Goal: Task Accomplishment & Management: Manage account settings

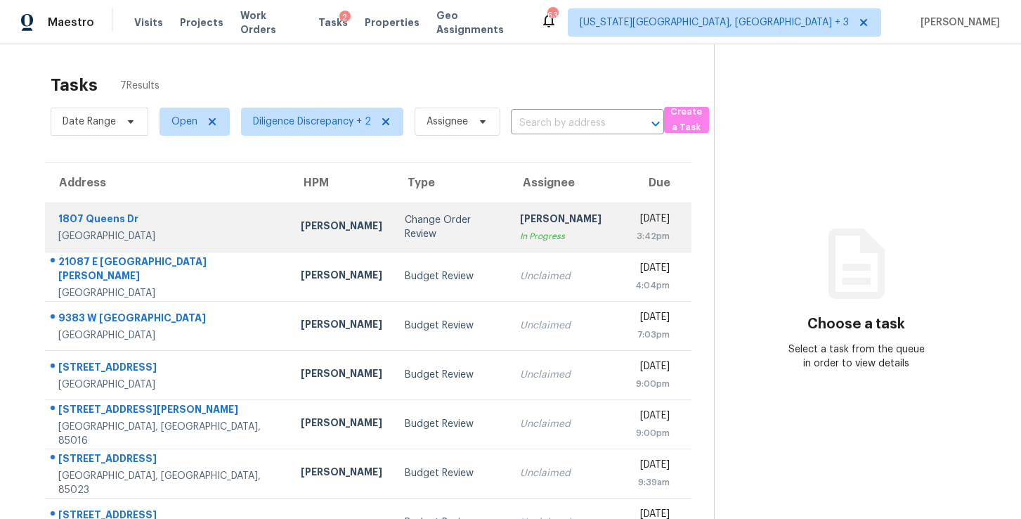
click at [449, 219] on td "Change Order Review" at bounding box center [451, 226] width 115 height 49
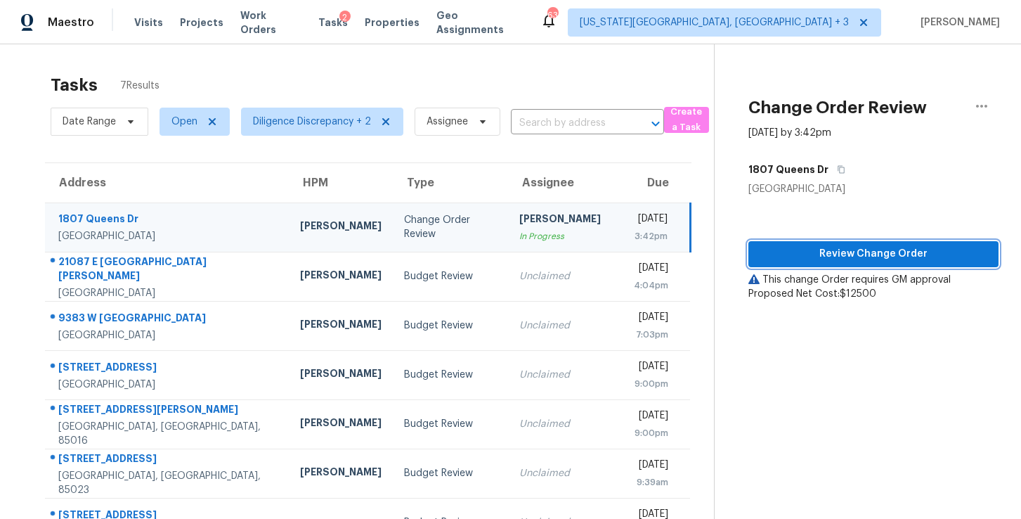
click at [802, 251] on span "Review Change Order" at bounding box center [874, 254] width 228 height 18
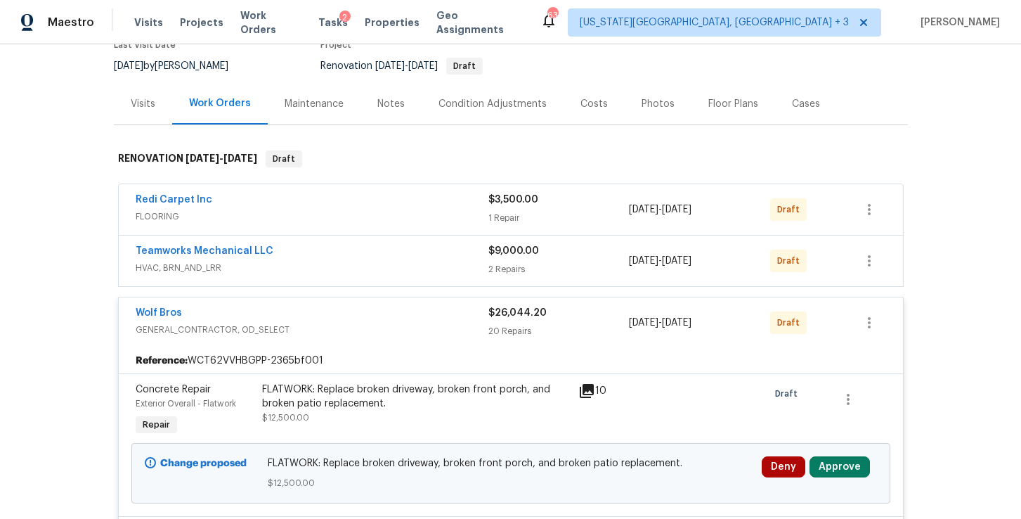
scroll to position [138, 0]
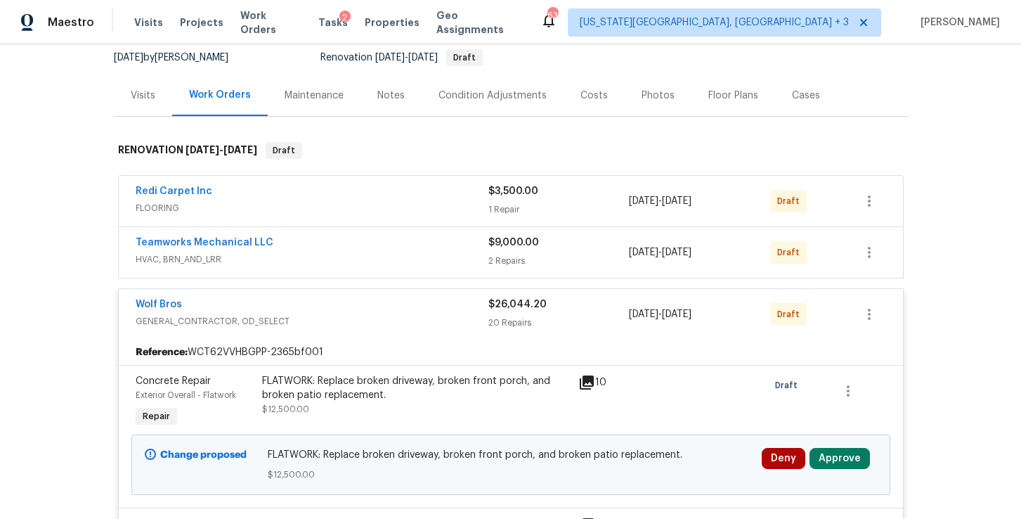
click at [273, 194] on div "Redi Carpet Inc" at bounding box center [312, 192] width 353 height 17
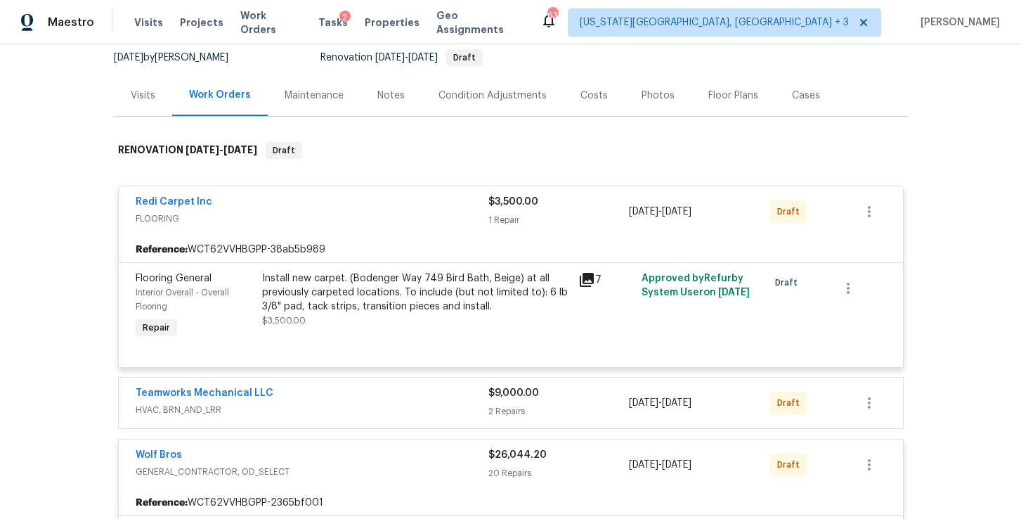
click at [329, 287] on div "Install new carpet. (Bodenger Way 749 Bird Bath, Beige) at all previously carpe…" at bounding box center [416, 292] width 308 height 42
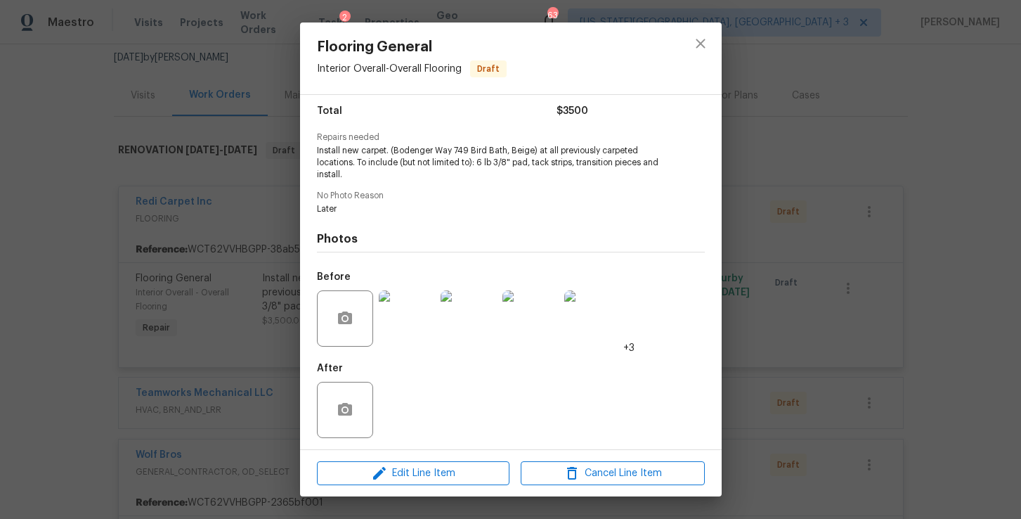
scroll to position [113, 0]
click at [414, 316] on img at bounding box center [407, 319] width 56 height 56
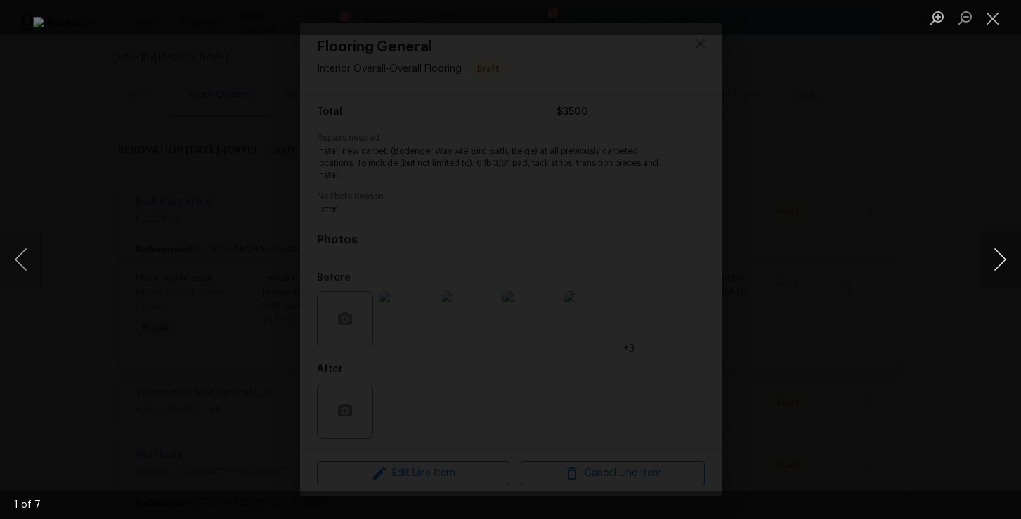
click at [995, 270] on button "Next image" at bounding box center [1000, 259] width 42 height 56
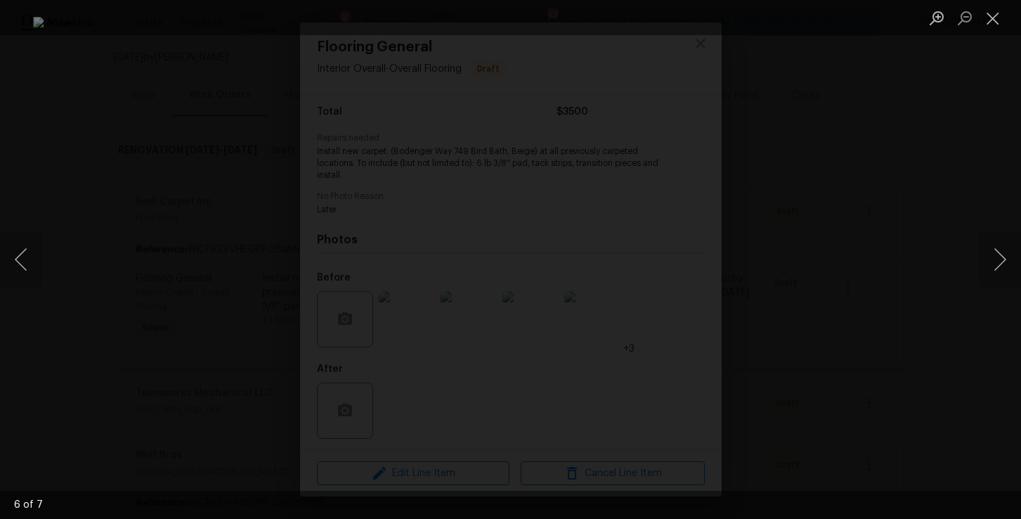
click at [956, 254] on div "Lightbox" at bounding box center [510, 259] width 1021 height 519
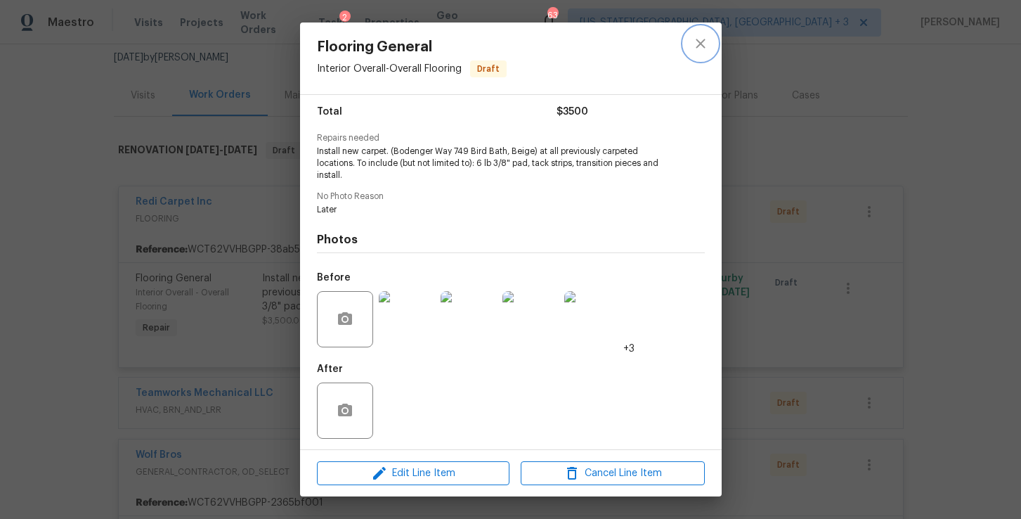
click at [705, 42] on icon "close" at bounding box center [700, 43] width 17 height 17
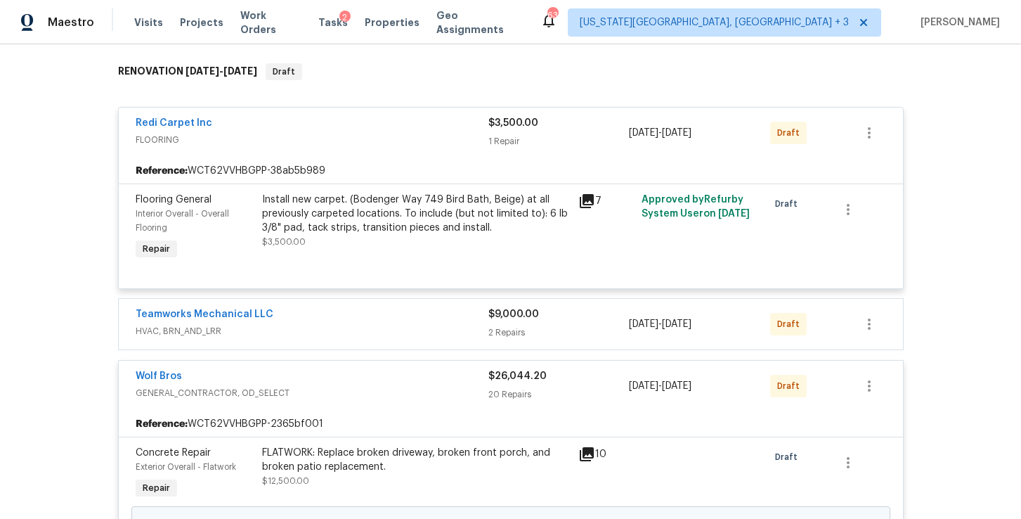
scroll to position [232, 0]
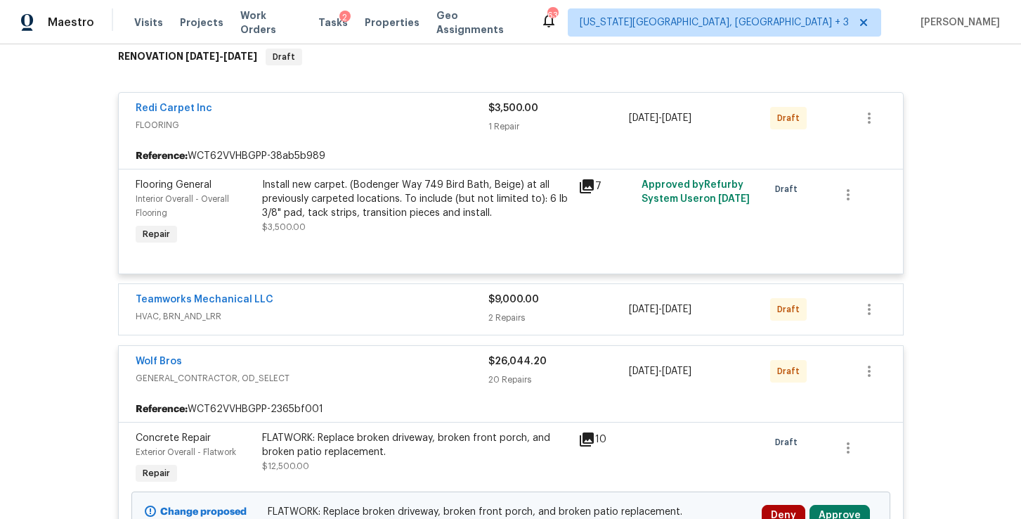
click at [418, 304] on div "Teamworks Mechanical LLC" at bounding box center [312, 300] width 353 height 17
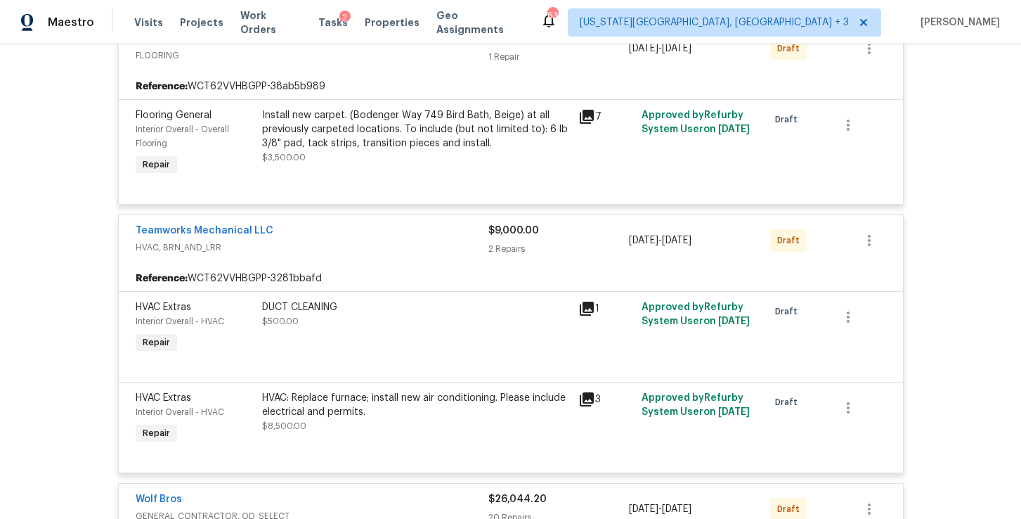
scroll to position [311, 0]
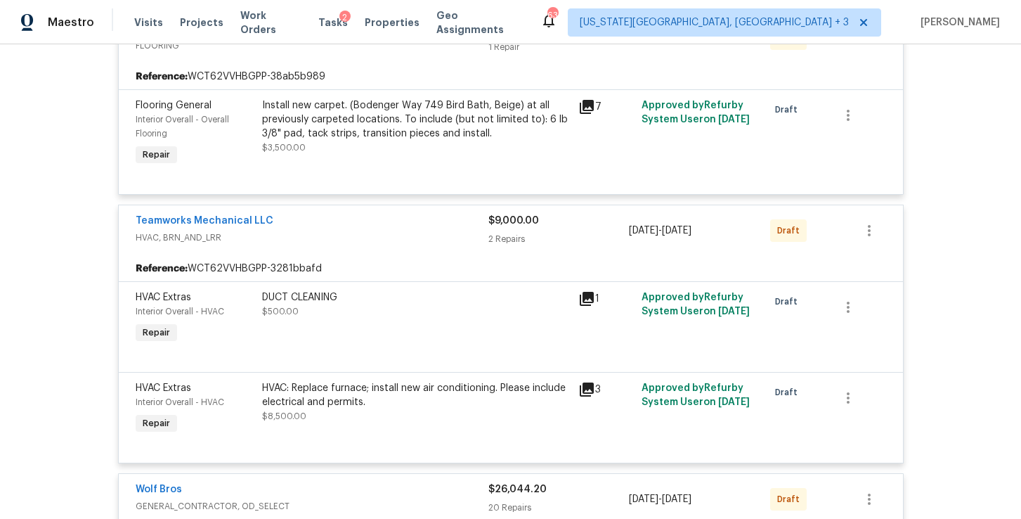
click at [400, 392] on div "HVAC: Replace furnace; install new air conditioning. Please include electrical …" at bounding box center [416, 395] width 308 height 28
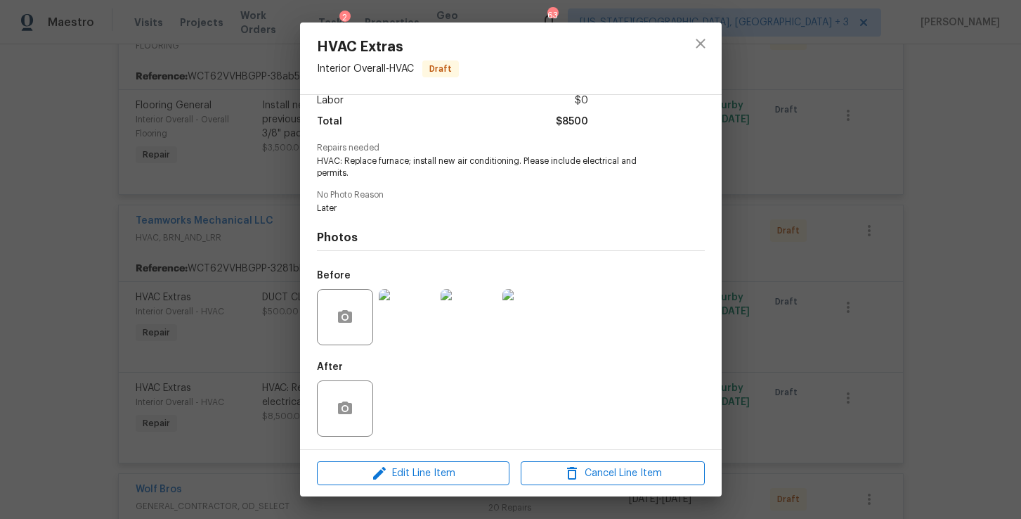
scroll to position [103, 0]
click at [414, 333] on img at bounding box center [407, 318] width 56 height 56
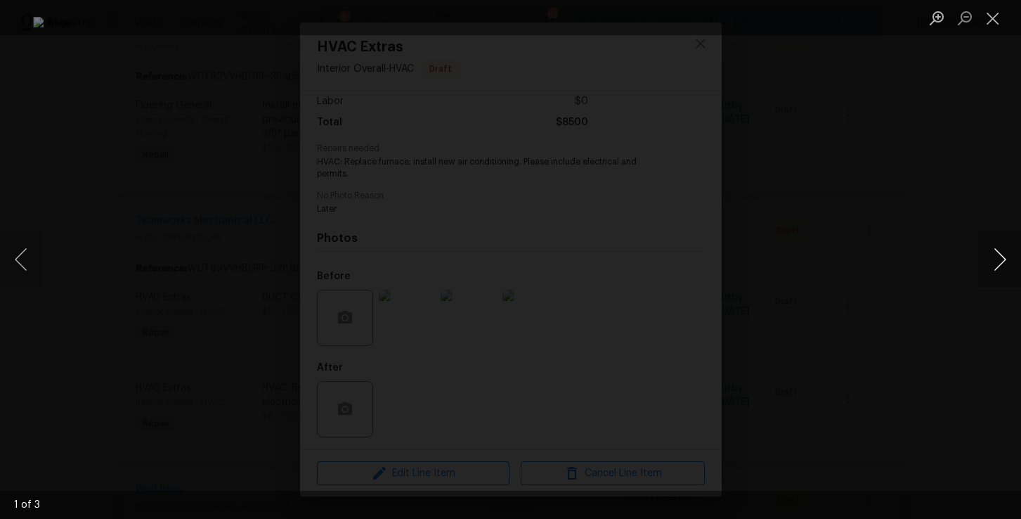
click at [1008, 249] on button "Next image" at bounding box center [1000, 259] width 42 height 56
click at [948, 243] on div "Lightbox" at bounding box center [510, 259] width 1021 height 519
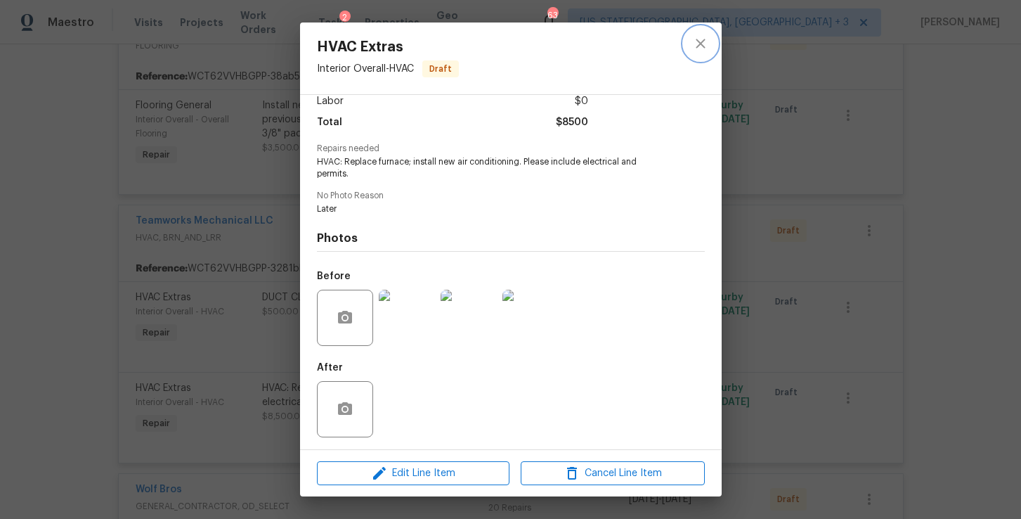
click at [707, 43] on icon "close" at bounding box center [700, 43] width 17 height 17
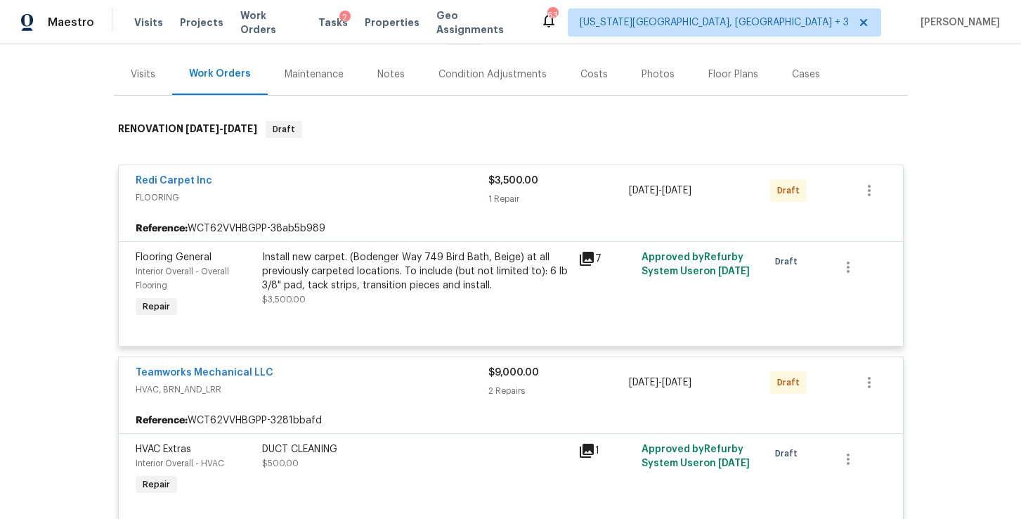
scroll to position [223, 0]
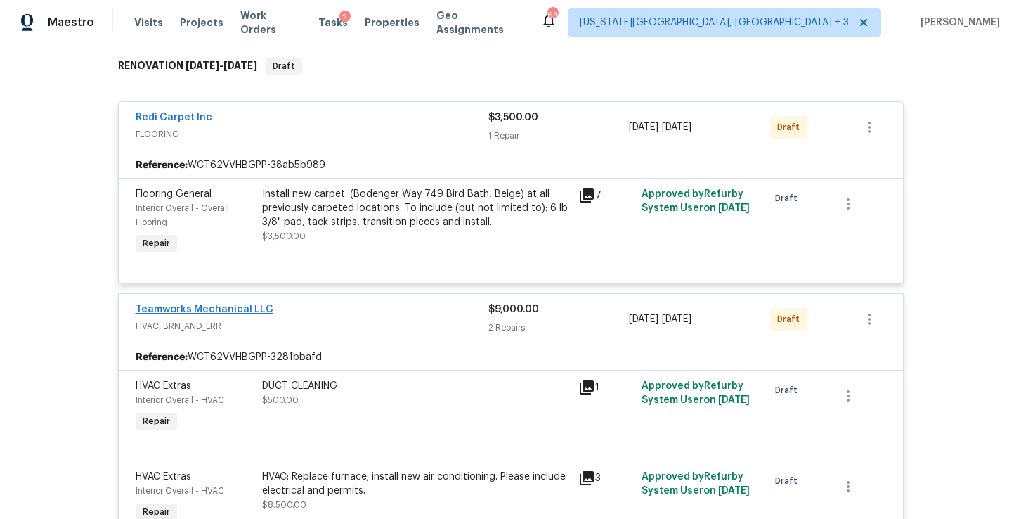
click at [235, 304] on link "Teamworks Mechanical LLC" at bounding box center [205, 309] width 138 height 10
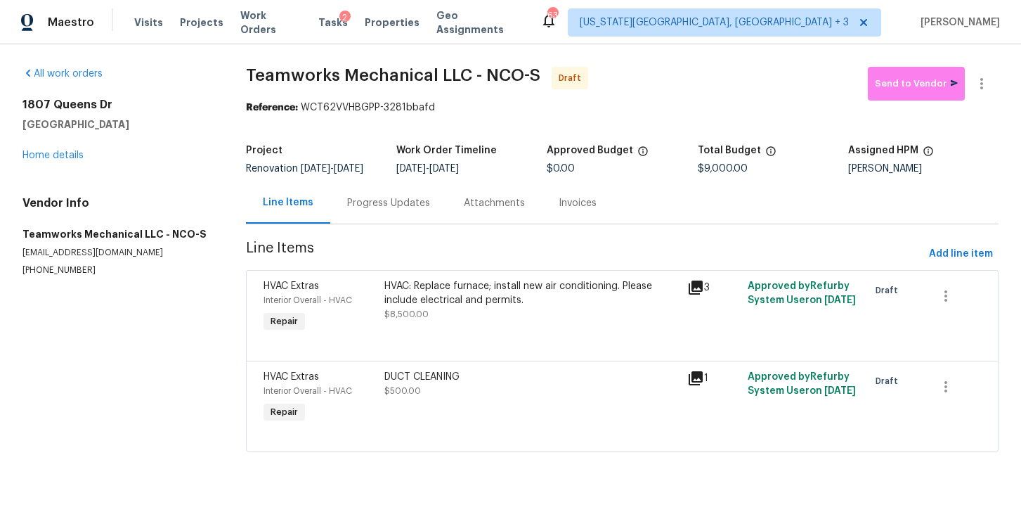
click at [413, 210] on div "Progress Updates" at bounding box center [388, 203] width 83 height 14
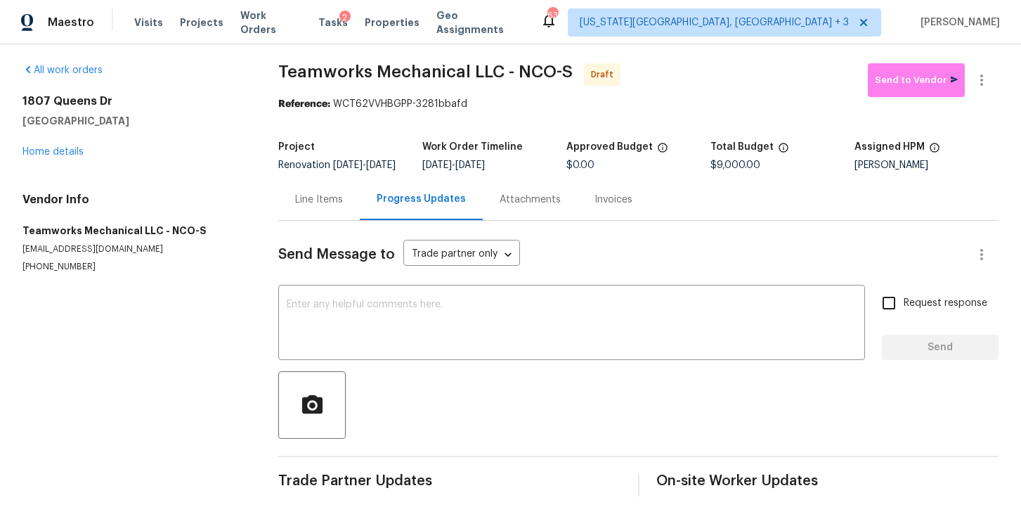
click at [328, 193] on div "Line Items" at bounding box center [319, 200] width 48 height 14
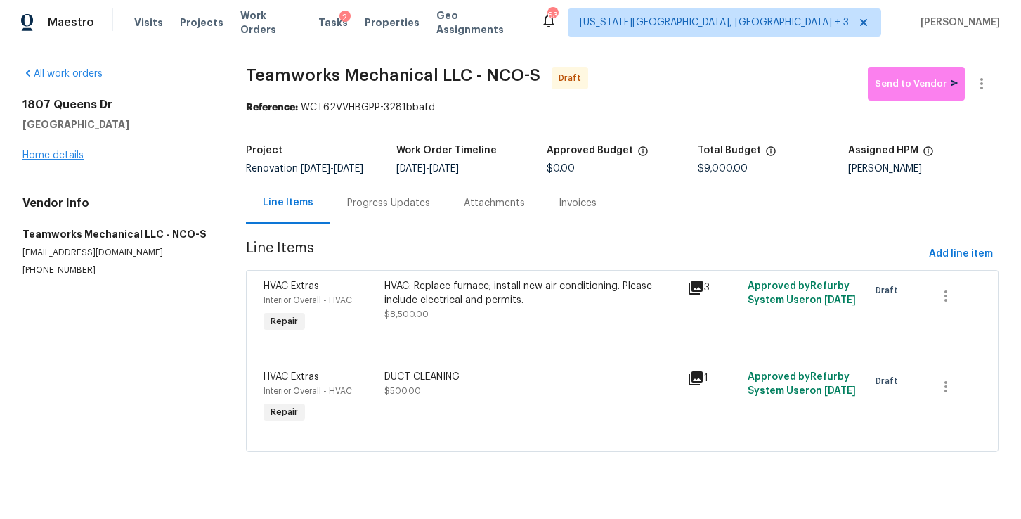
click at [76, 157] on link "Home details" at bounding box center [52, 155] width 61 height 10
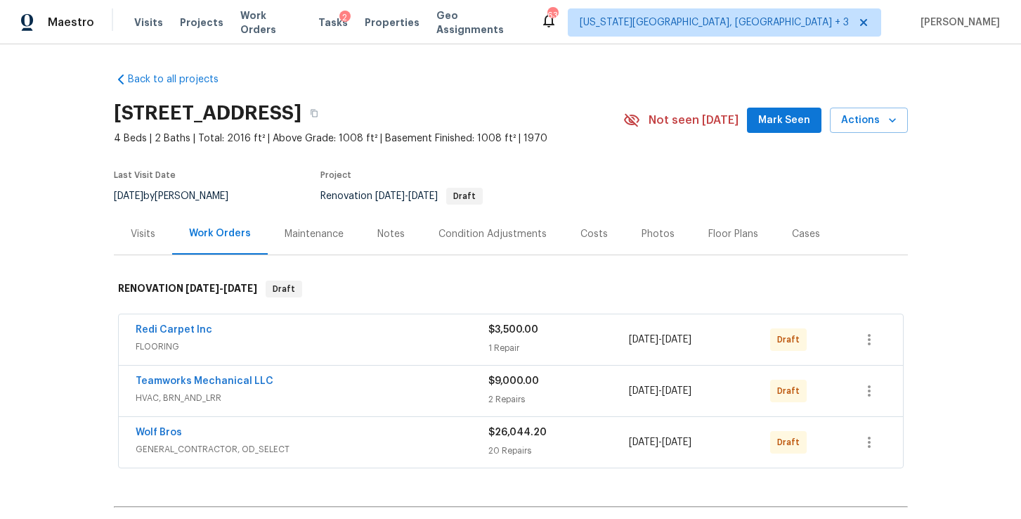
click at [383, 244] on div "Notes" at bounding box center [391, 233] width 61 height 41
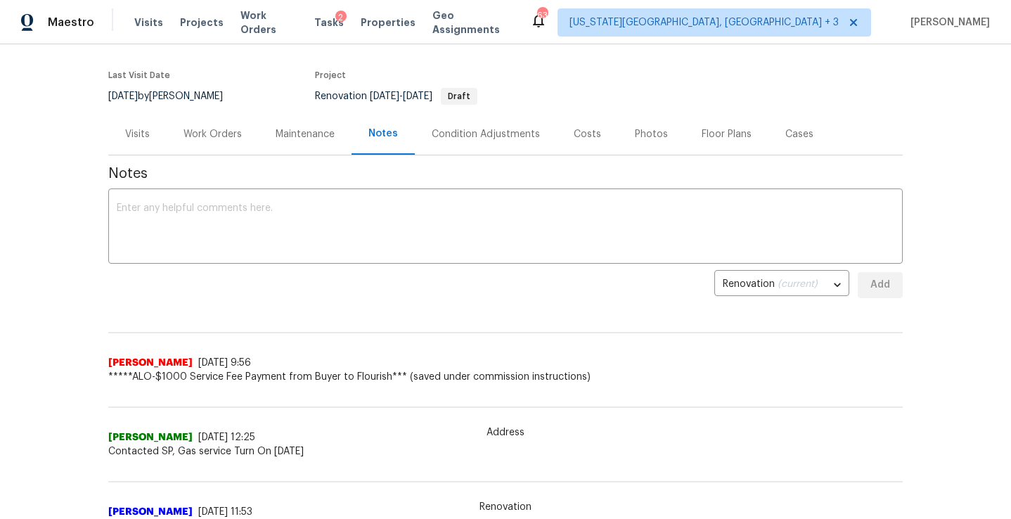
scroll to position [98, 0]
click at [130, 134] on div "Visits" at bounding box center [137, 136] width 25 height 14
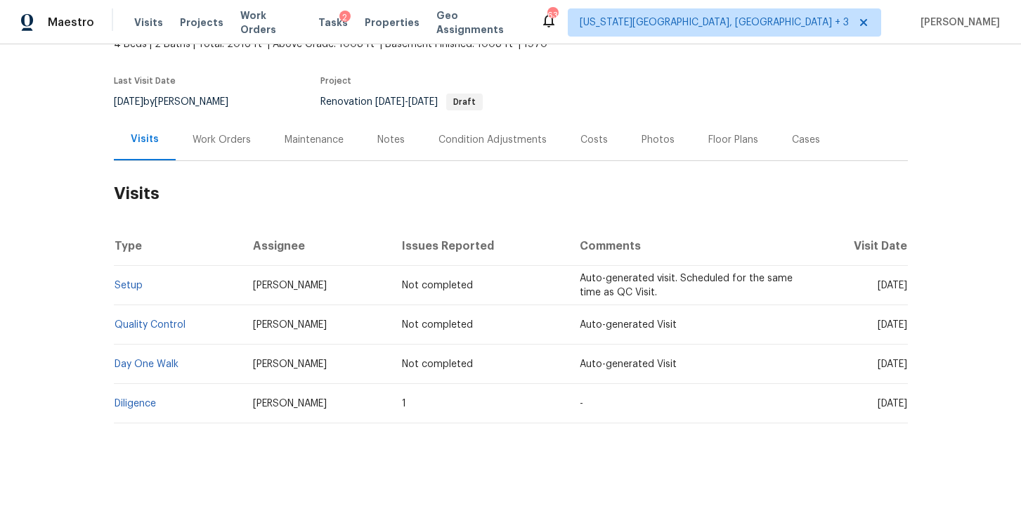
click at [397, 138] on div "Notes" at bounding box center [391, 139] width 61 height 41
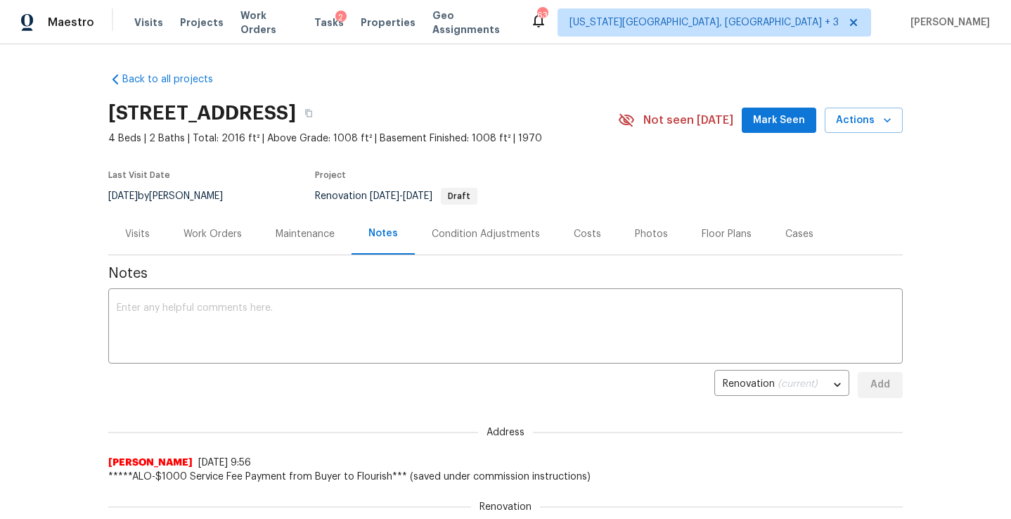
click at [478, 226] on div "Condition Adjustments" at bounding box center [486, 233] width 142 height 41
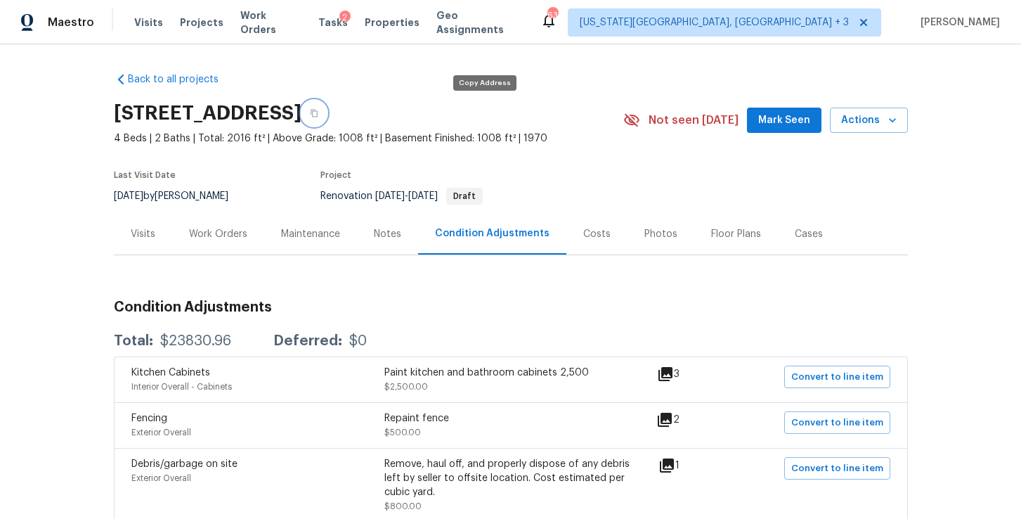
click at [327, 108] on button "button" at bounding box center [314, 113] width 25 height 25
click at [394, 231] on div "Notes" at bounding box center [387, 233] width 61 height 41
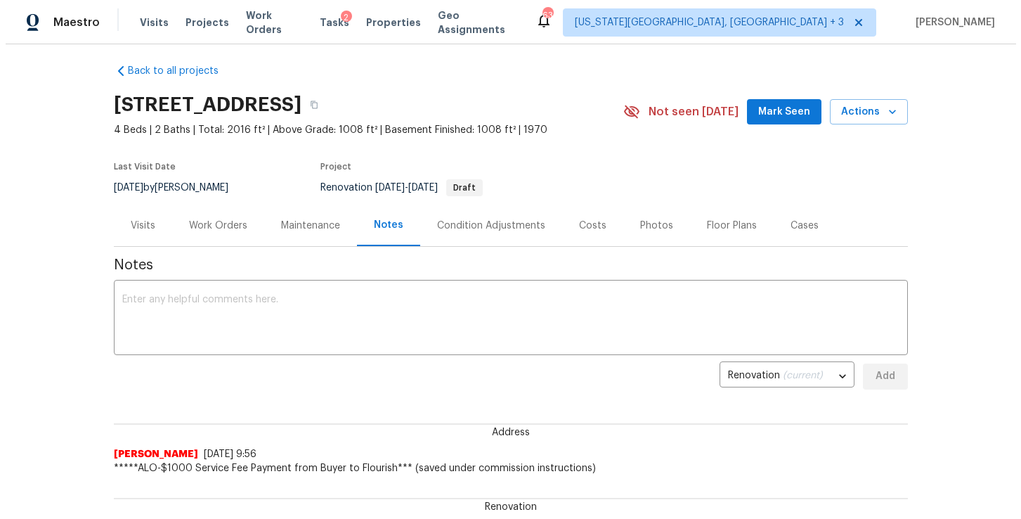
scroll to position [3, 0]
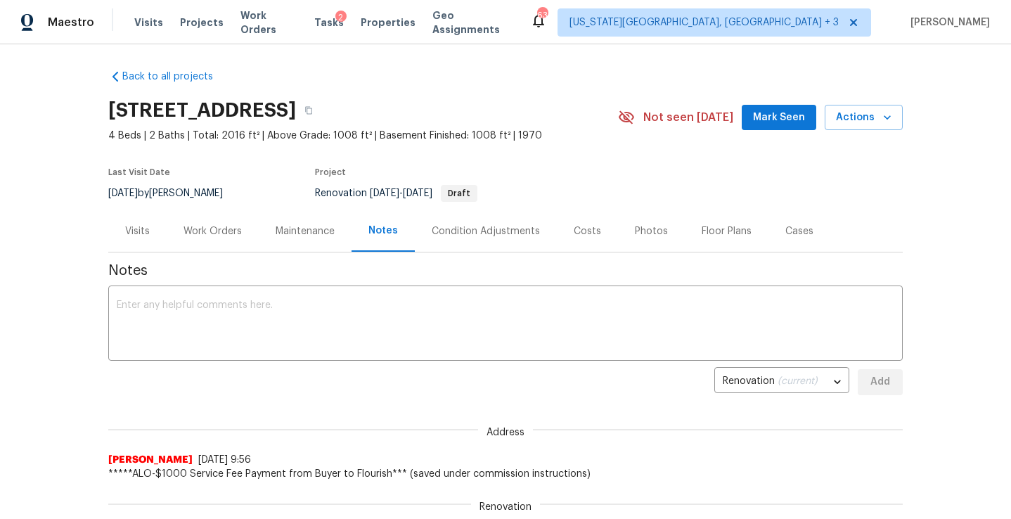
click at [212, 228] on div "Work Orders" at bounding box center [212, 231] width 58 height 14
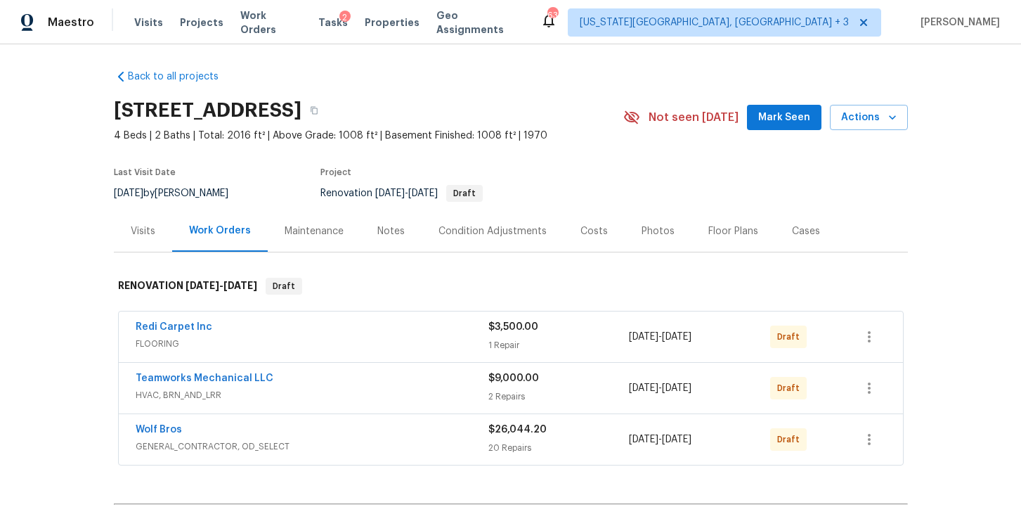
click at [379, 430] on div "Wolf Bros" at bounding box center [312, 431] width 353 height 17
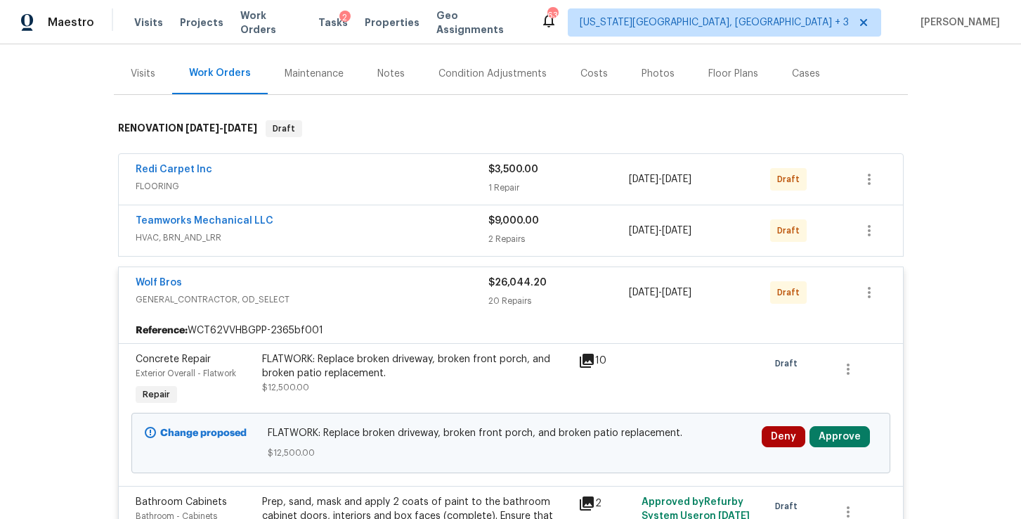
scroll to position [194, 0]
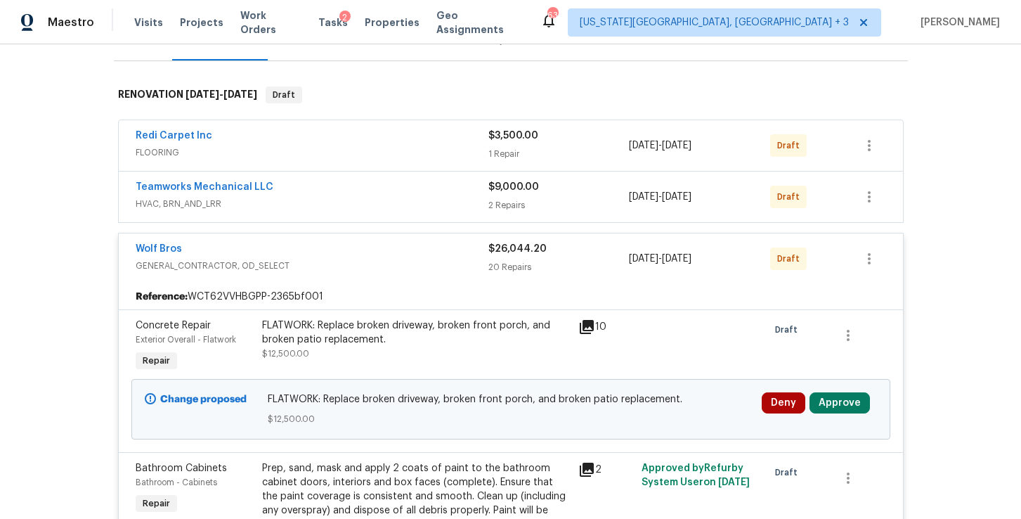
click at [387, 334] on div "FLATWORK: Replace broken driveway, broken front porch, and broken patio replace…" at bounding box center [416, 332] width 308 height 28
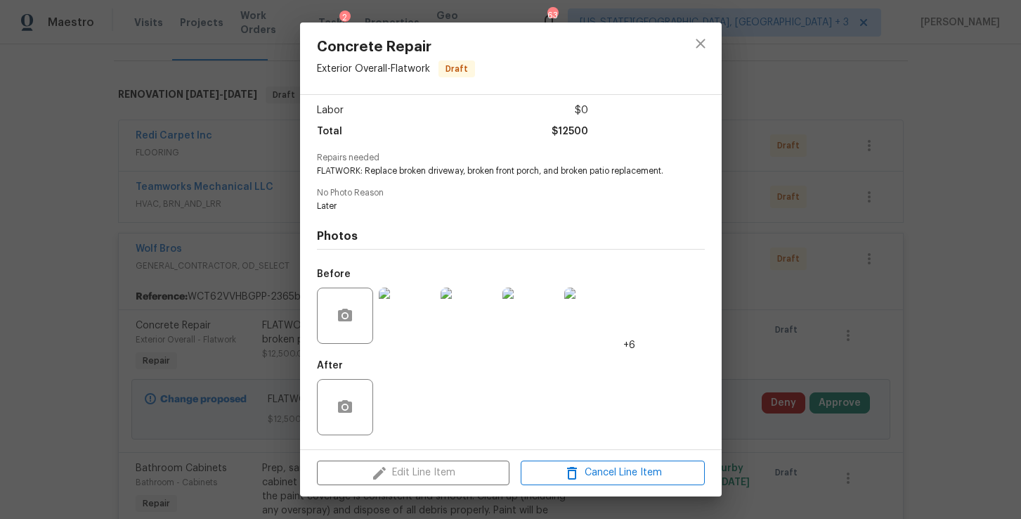
scroll to position [103, 0]
click at [407, 316] on img at bounding box center [407, 316] width 56 height 56
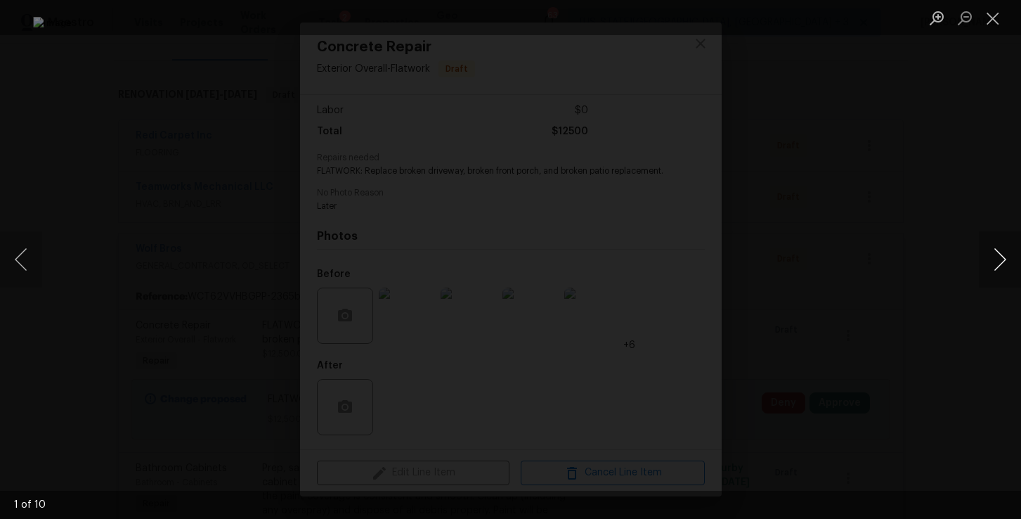
click at [988, 261] on button "Next image" at bounding box center [1000, 259] width 42 height 56
click at [988, 264] on button "Next image" at bounding box center [1000, 259] width 42 height 56
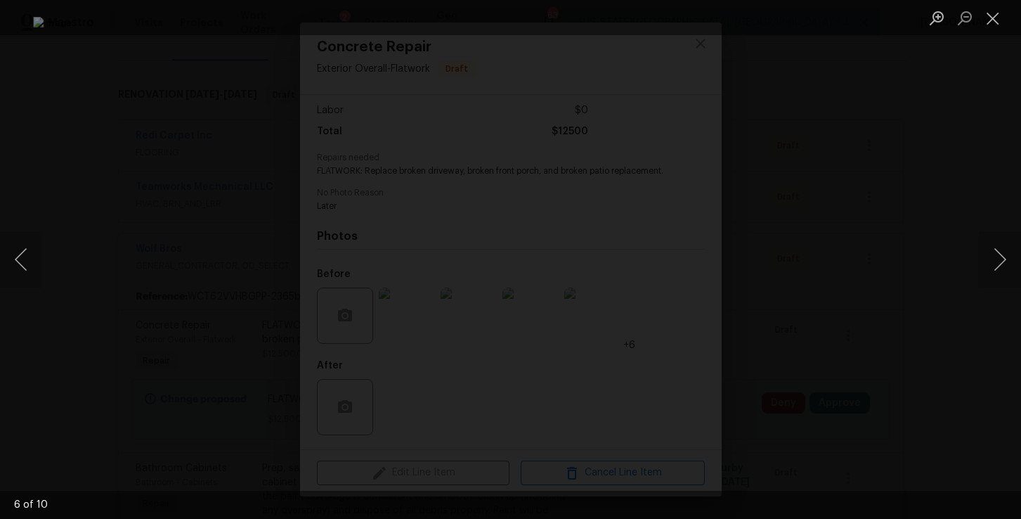
click at [895, 295] on div "Lightbox" at bounding box center [510, 259] width 1021 height 519
click at [914, 304] on div "Lightbox" at bounding box center [510, 259] width 1021 height 519
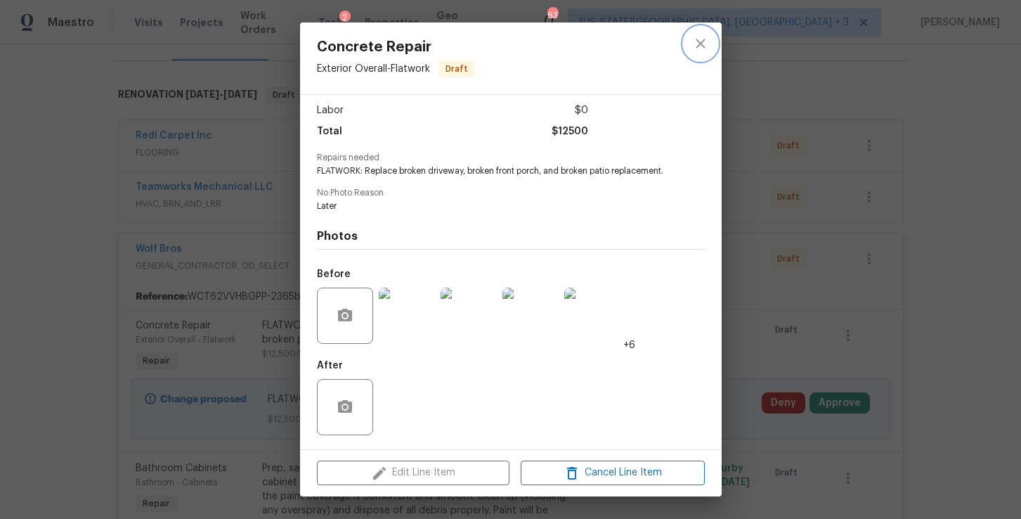
click at [698, 44] on icon "close" at bounding box center [700, 43] width 17 height 17
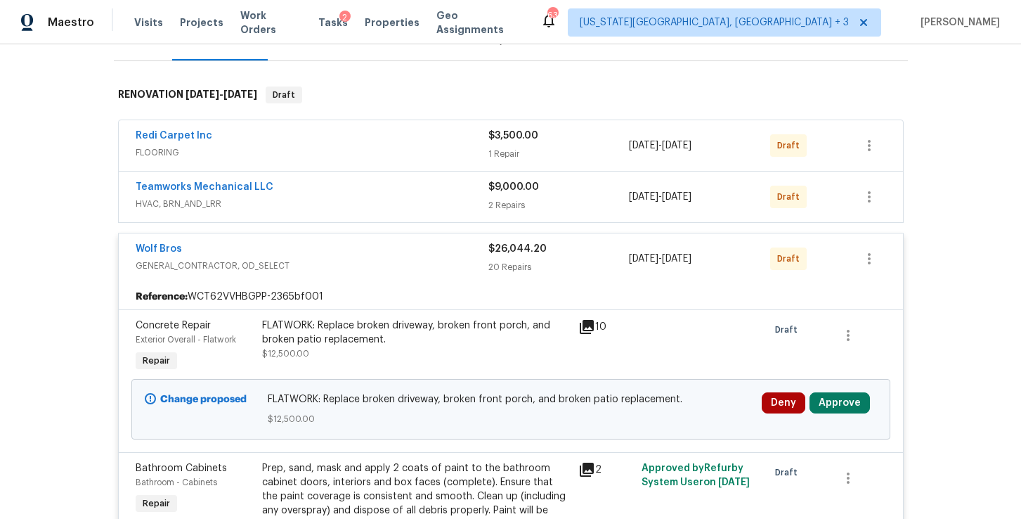
click at [833, 403] on button "Approve" at bounding box center [840, 402] width 60 height 21
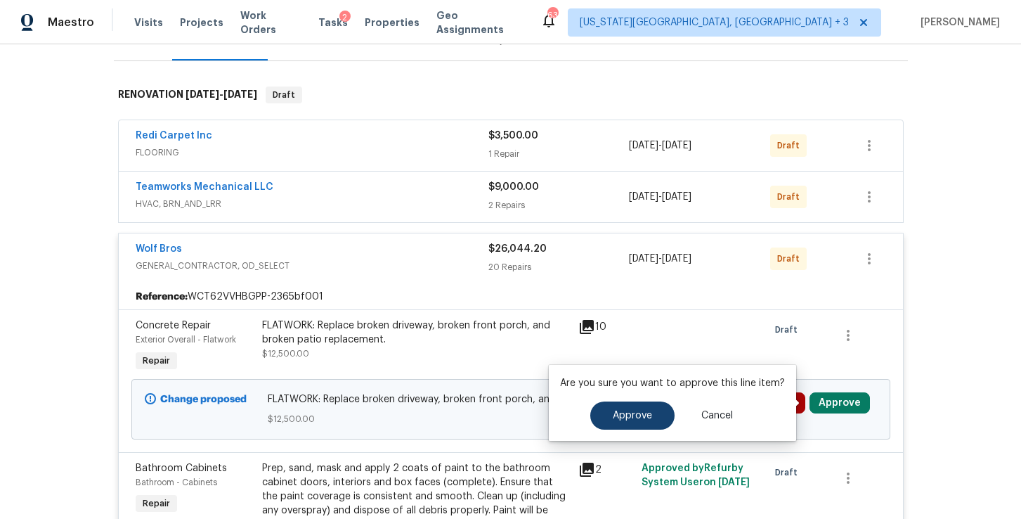
click at [647, 409] on button "Approve" at bounding box center [633, 415] width 84 height 28
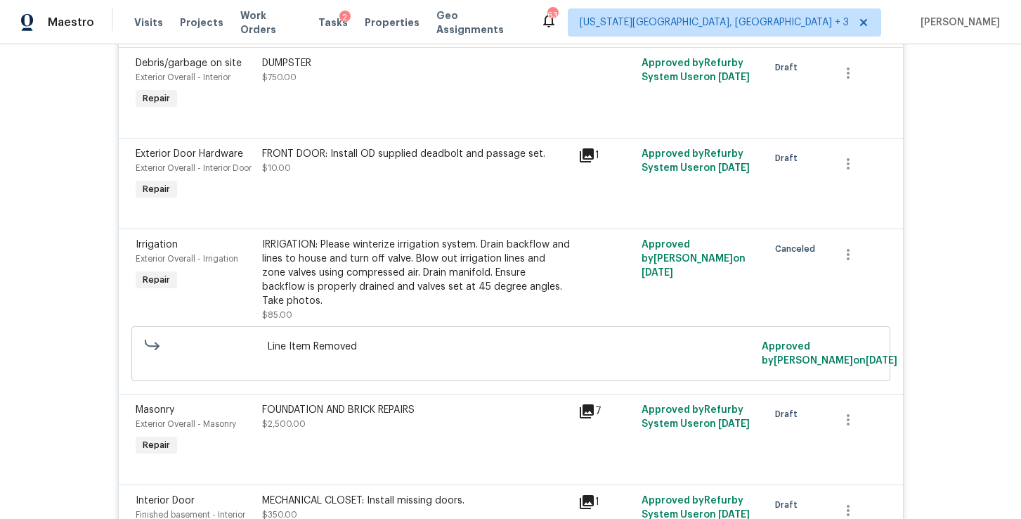
scroll to position [2057, 0]
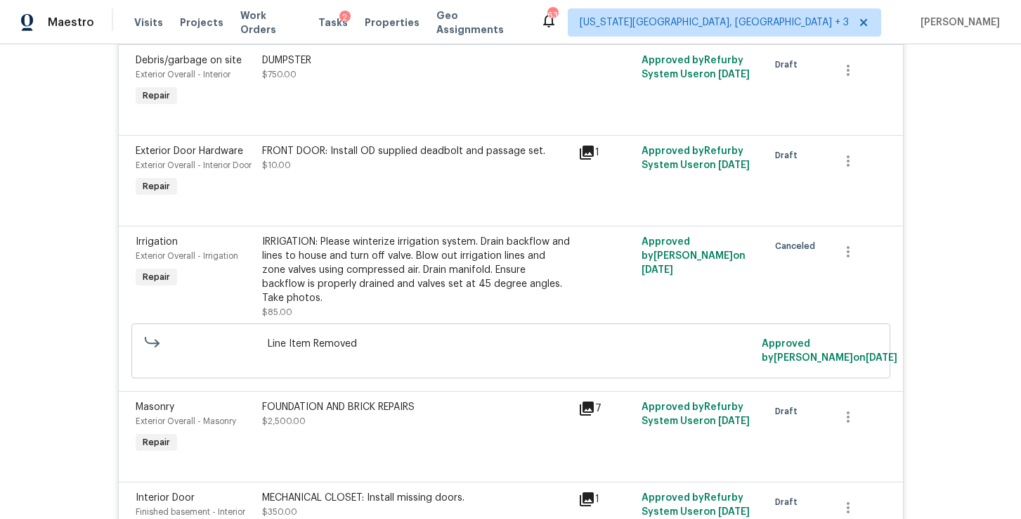
click at [386, 396] on div "FOUNDATION AND BRICK REPAIRS $2,500.00" at bounding box center [416, 428] width 316 height 65
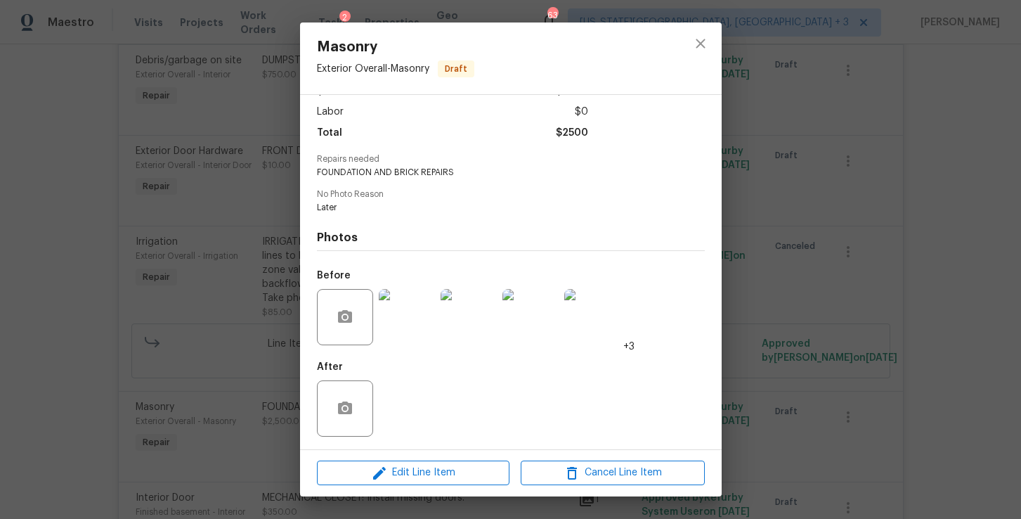
scroll to position [91, 0]
click at [400, 324] on img at bounding box center [407, 318] width 56 height 56
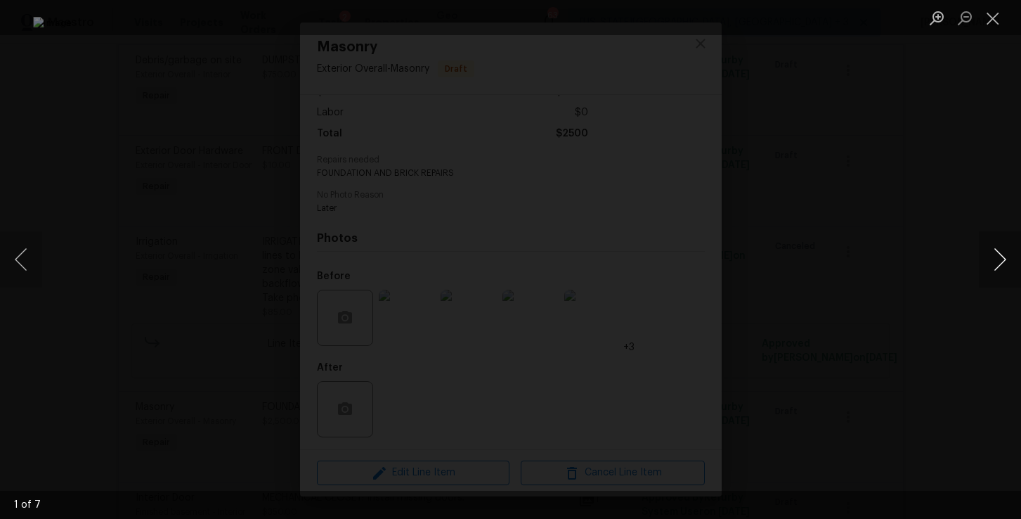
click at [993, 261] on button "Next image" at bounding box center [1000, 259] width 42 height 56
click at [997, 247] on button "Next image" at bounding box center [1000, 259] width 42 height 56
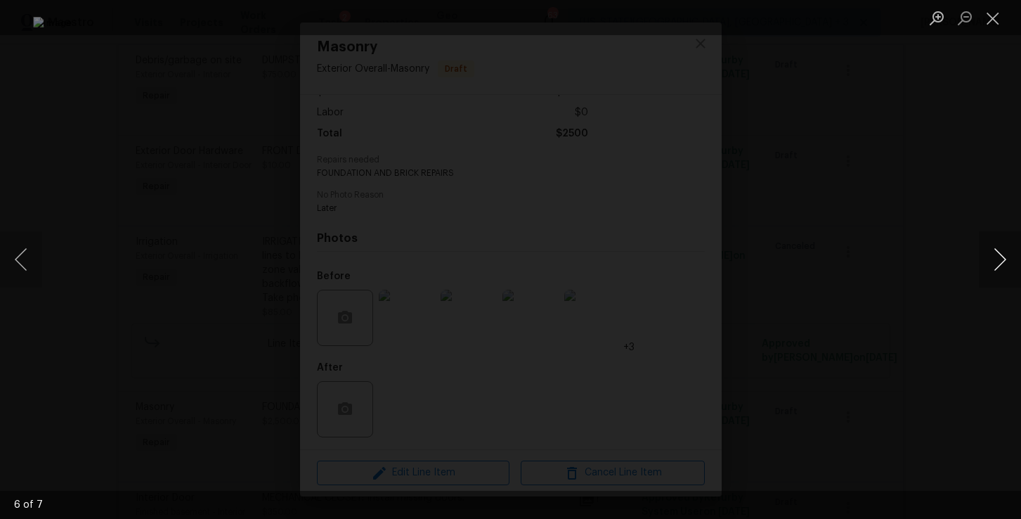
click at [997, 247] on button "Next image" at bounding box center [1000, 259] width 42 height 56
click at [959, 249] on div "Lightbox" at bounding box center [510, 259] width 1021 height 519
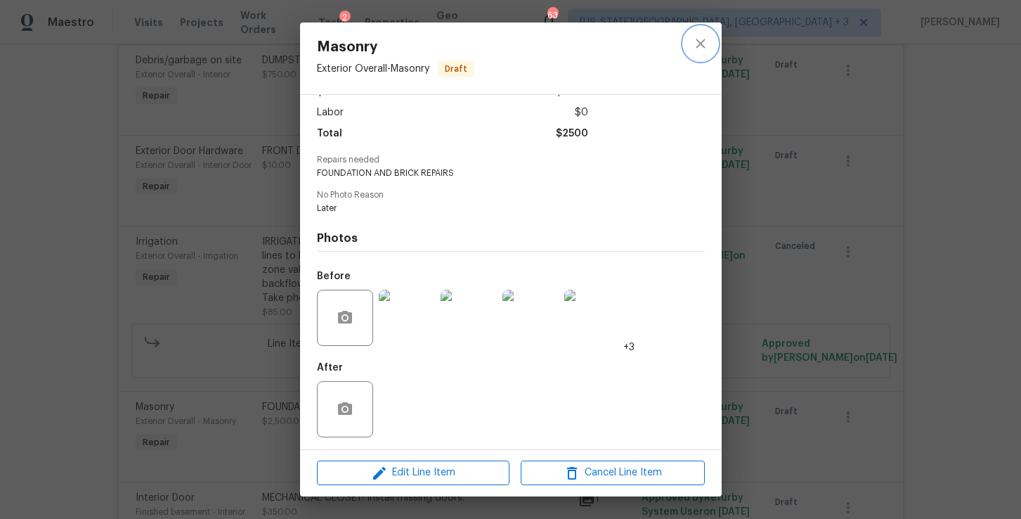
click at [698, 44] on icon "close" at bounding box center [700, 43] width 17 height 17
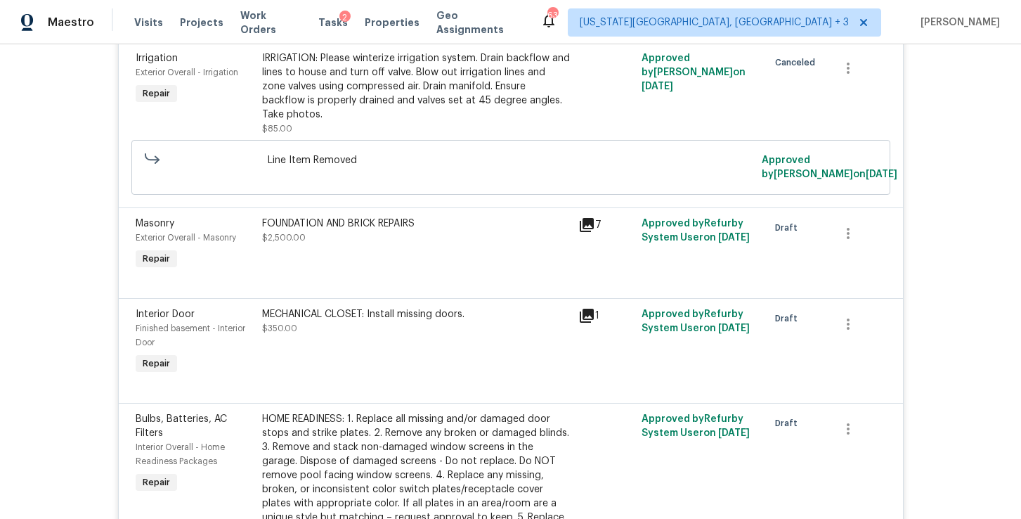
scroll to position [2193, 0]
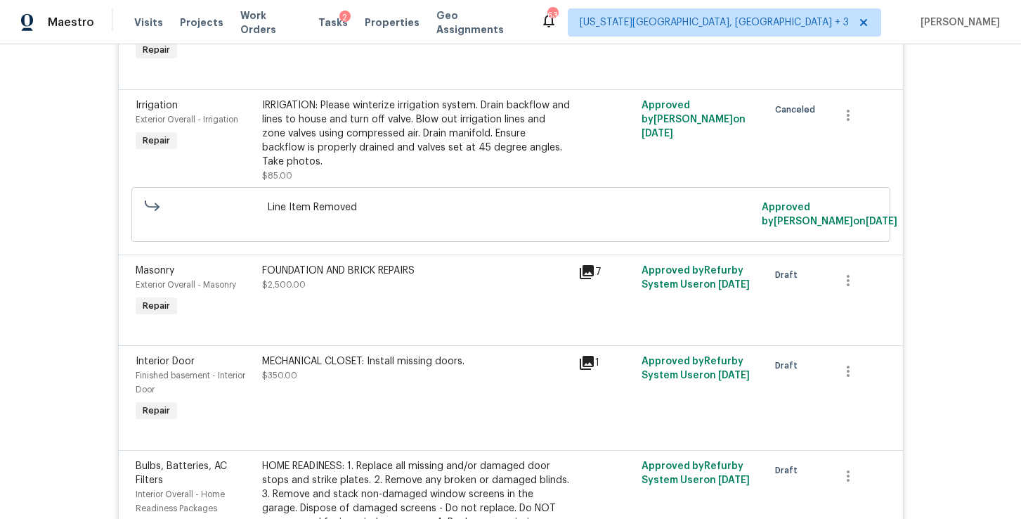
click at [383, 264] on div "FOUNDATION AND BRICK REPAIRS" at bounding box center [416, 271] width 308 height 14
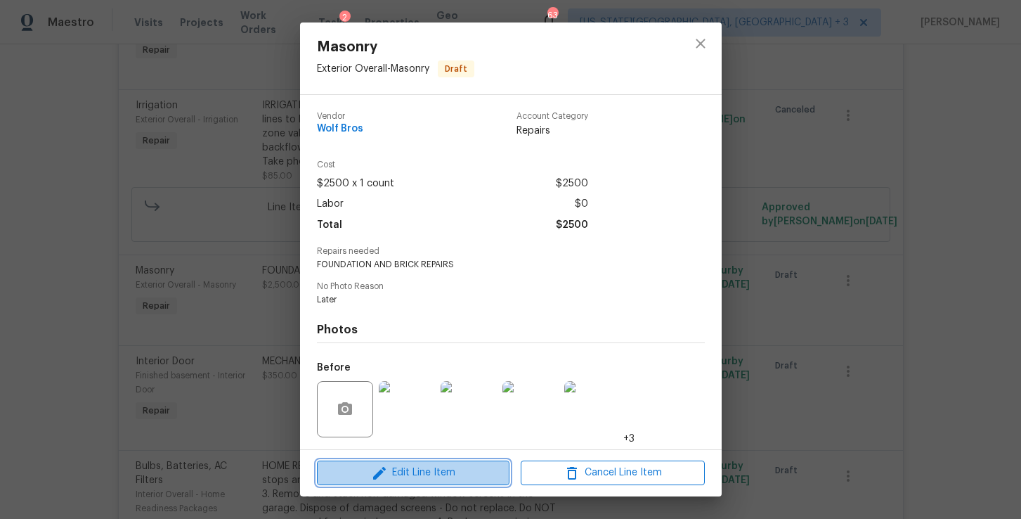
click at [394, 476] on span "Edit Line Item" at bounding box center [413, 473] width 184 height 18
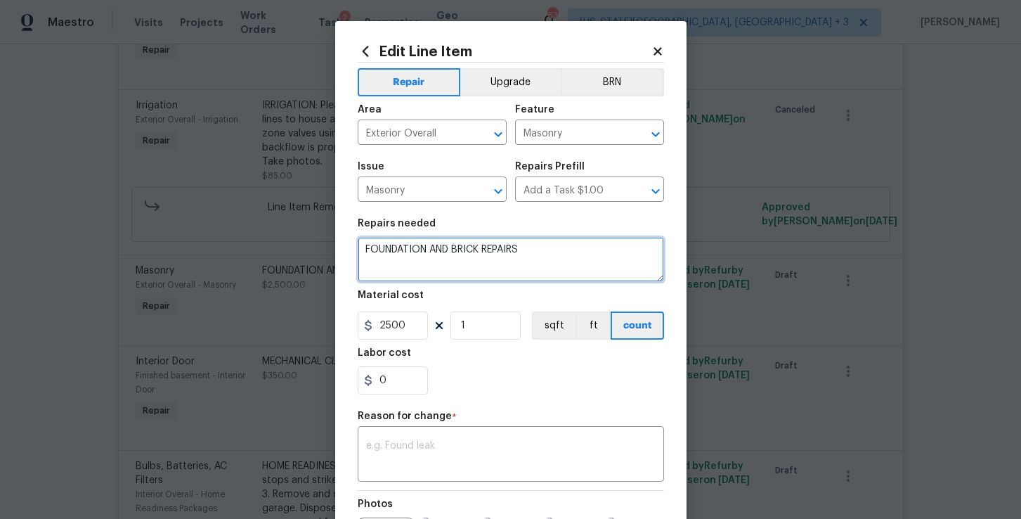
click at [427, 250] on textarea "FOUNDATION AND BRICK REPAIRS" at bounding box center [511, 259] width 307 height 45
click at [463, 249] on textarea "FOUNDATION COSMETIC AND BRICK REPAIRS" at bounding box center [511, 259] width 307 height 45
click at [359, 247] on textarea "FOUNDATION AND BRICK REPAIRS" at bounding box center [511, 259] width 307 height 45
paste textarea "COSMETIC"
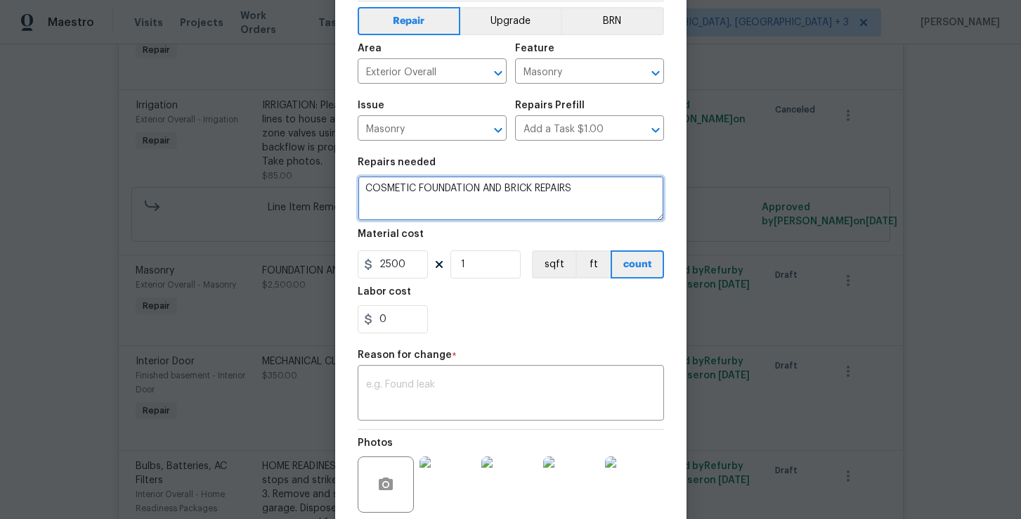
scroll to position [90, 0]
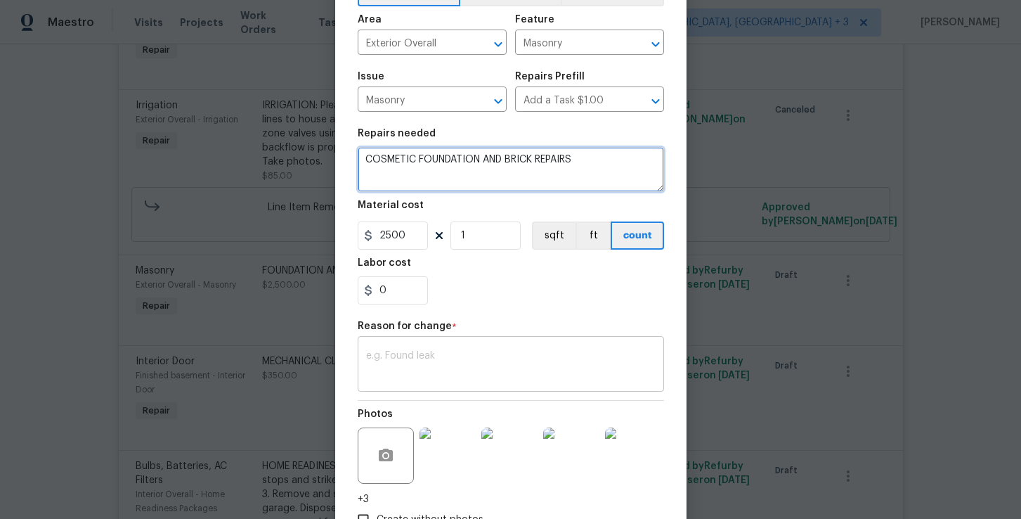
type textarea "COSMETIC FOUNDATION AND BRICK REPAIRS"
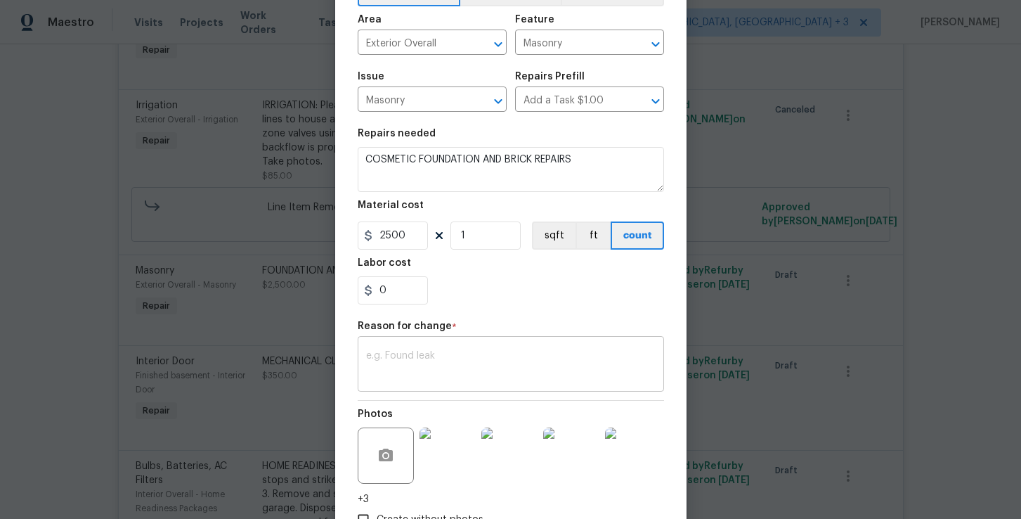
click at [465, 350] on div "x ​" at bounding box center [511, 366] width 307 height 52
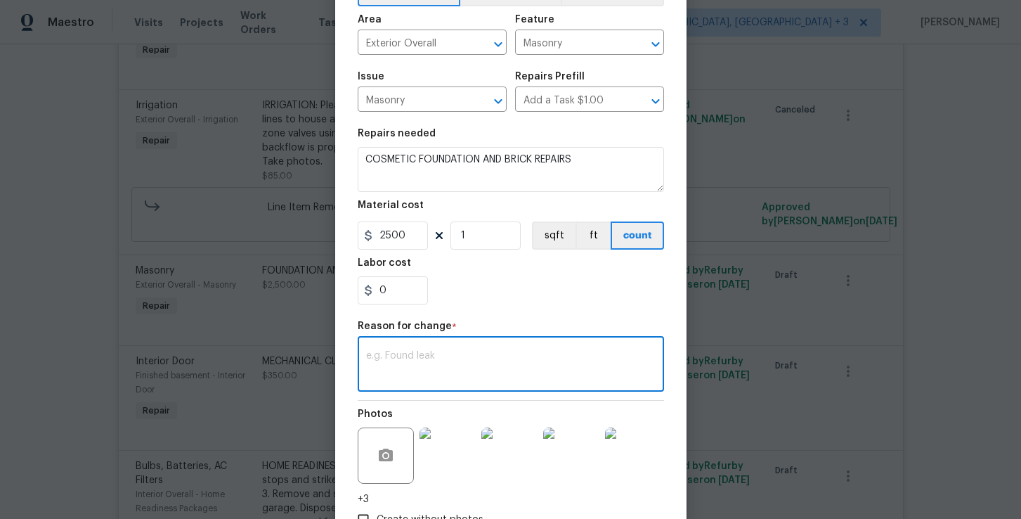
paste textarea "COSMETIC"
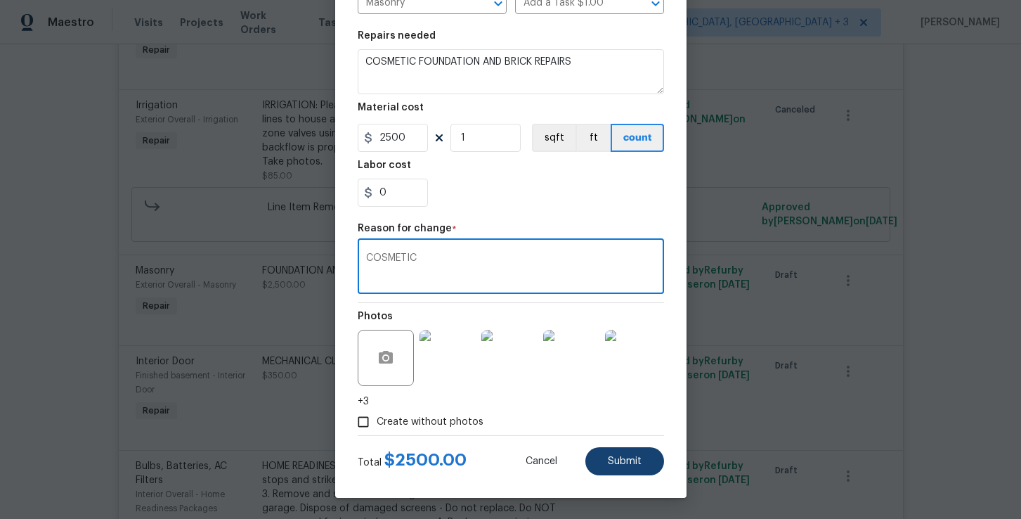
scroll to position [188, 0]
type textarea "COSMETIC"
click at [618, 455] on button "Submit" at bounding box center [625, 461] width 79 height 28
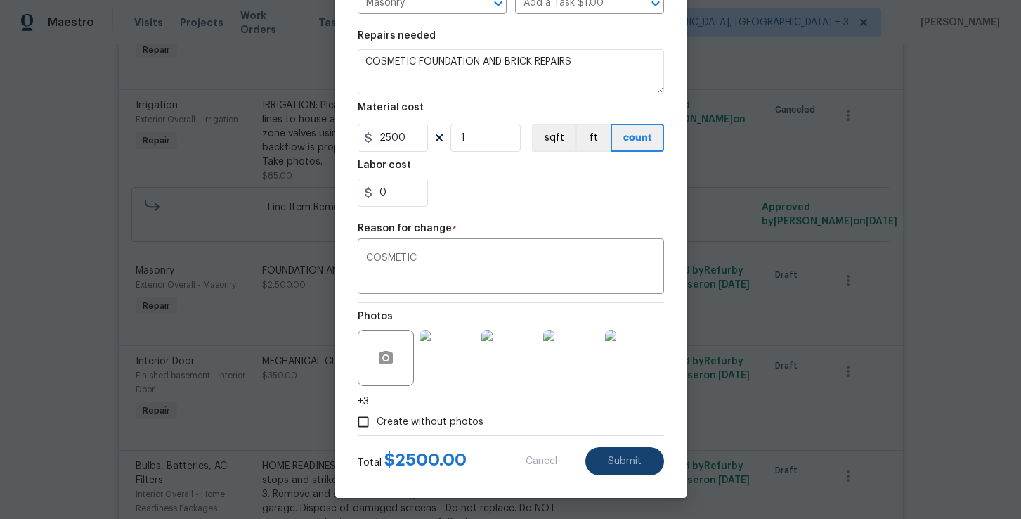
type textarea "FOUNDATION AND BRICK REPAIRS"
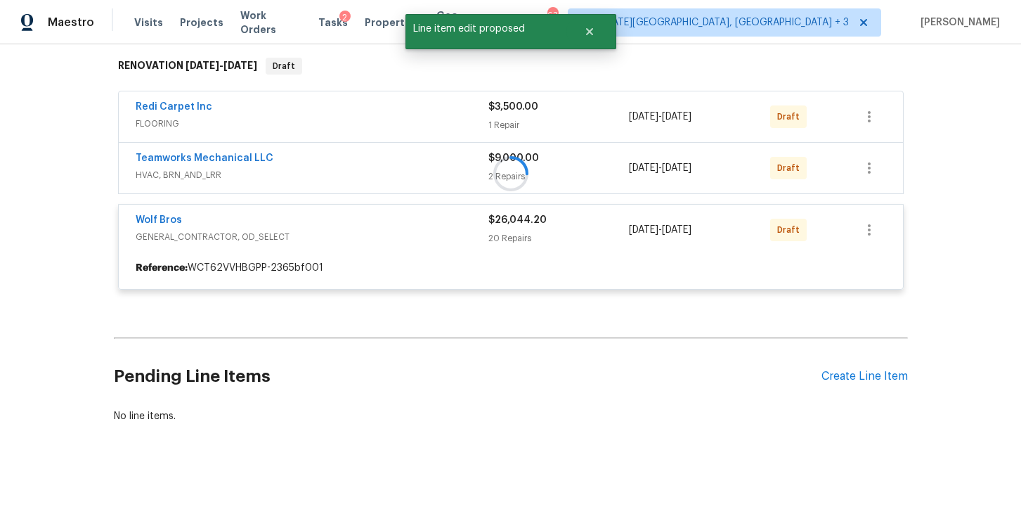
scroll to position [233, 0]
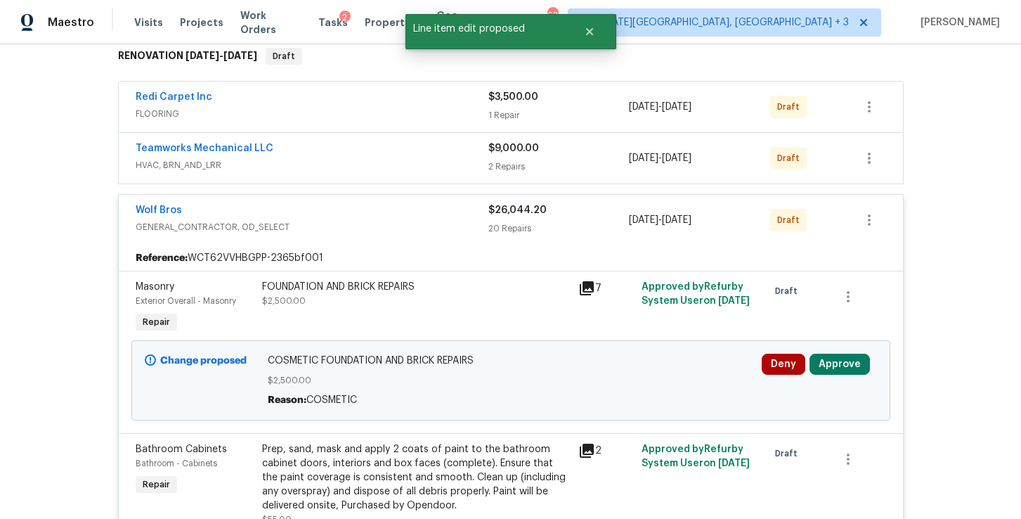
click at [832, 361] on button "Approve" at bounding box center [840, 364] width 60 height 21
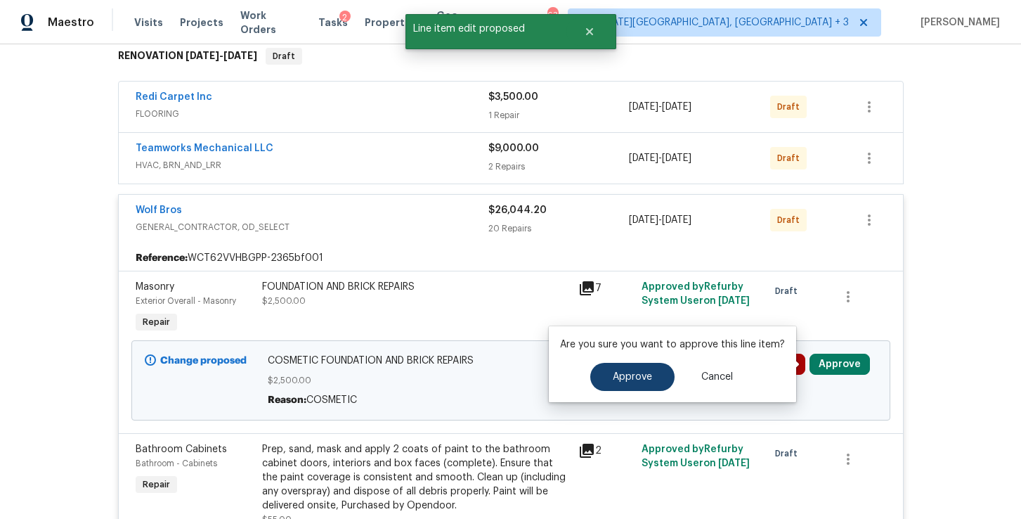
click at [634, 374] on span "Approve" at bounding box center [632, 377] width 39 height 11
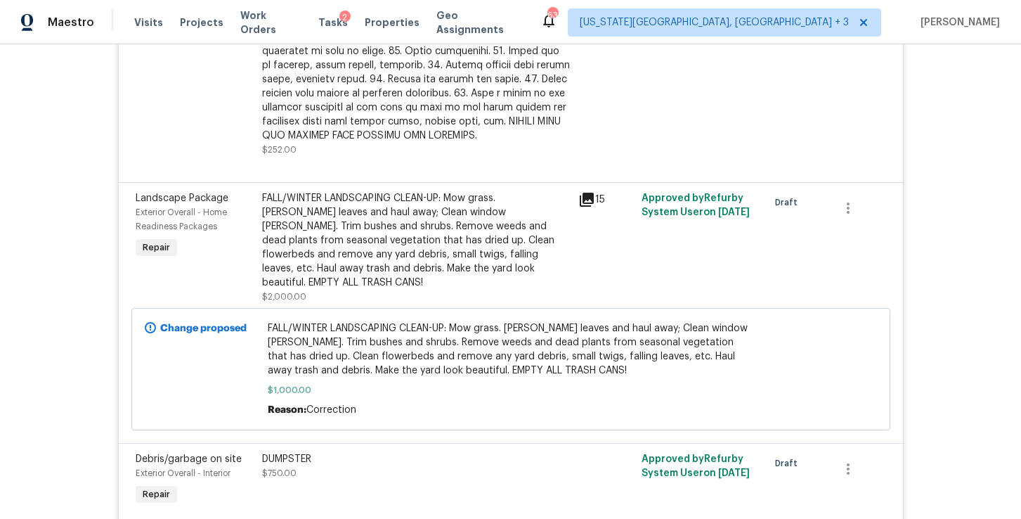
scroll to position [1676, 0]
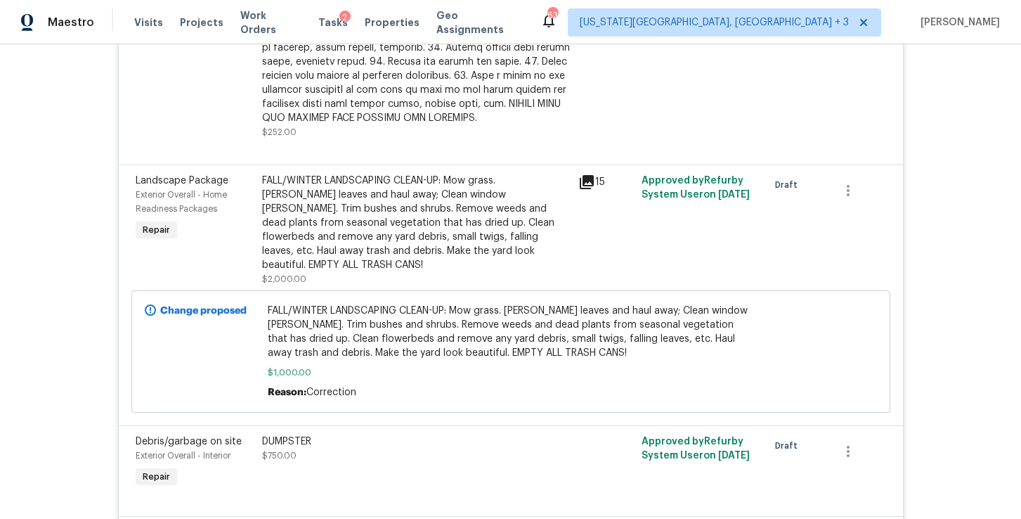
click at [397, 191] on div "FALL/WINTER LANDSCAPING CLEAN-UP: Mow grass. Rake leaves and haul away; Clean w…" at bounding box center [416, 223] width 308 height 98
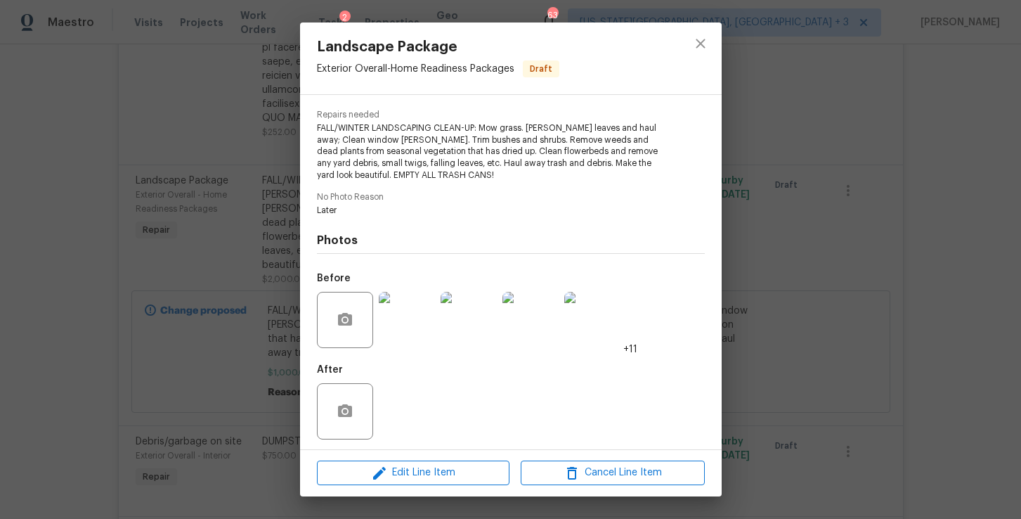
click at [410, 314] on img at bounding box center [407, 320] width 56 height 56
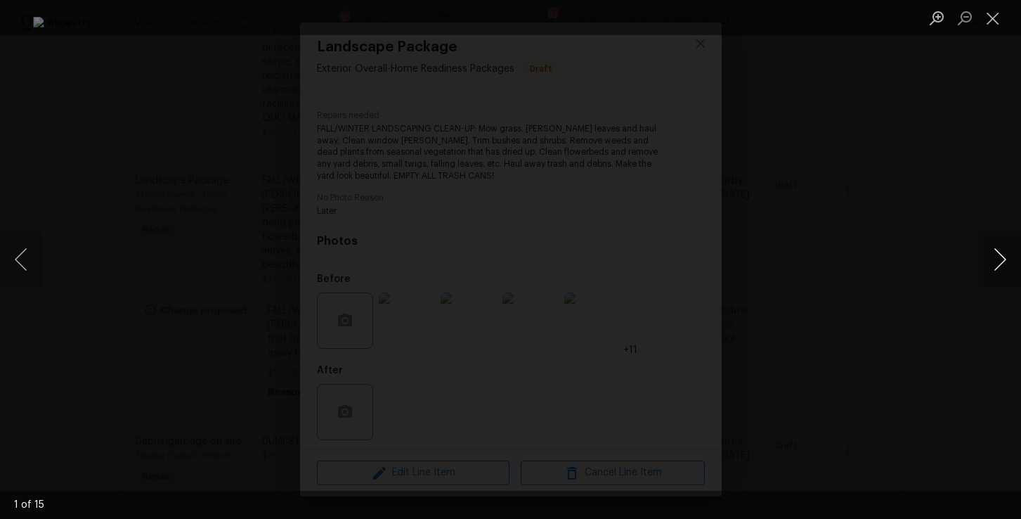
click at [991, 262] on button "Next image" at bounding box center [1000, 259] width 42 height 56
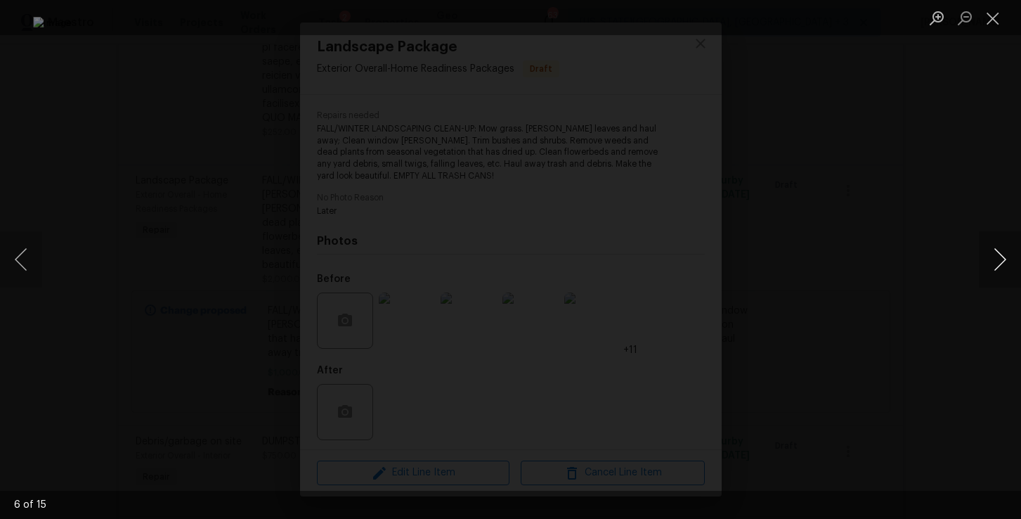
click at [993, 266] on button "Next image" at bounding box center [1000, 259] width 42 height 56
click at [994, 269] on button "Next image" at bounding box center [1000, 259] width 42 height 56
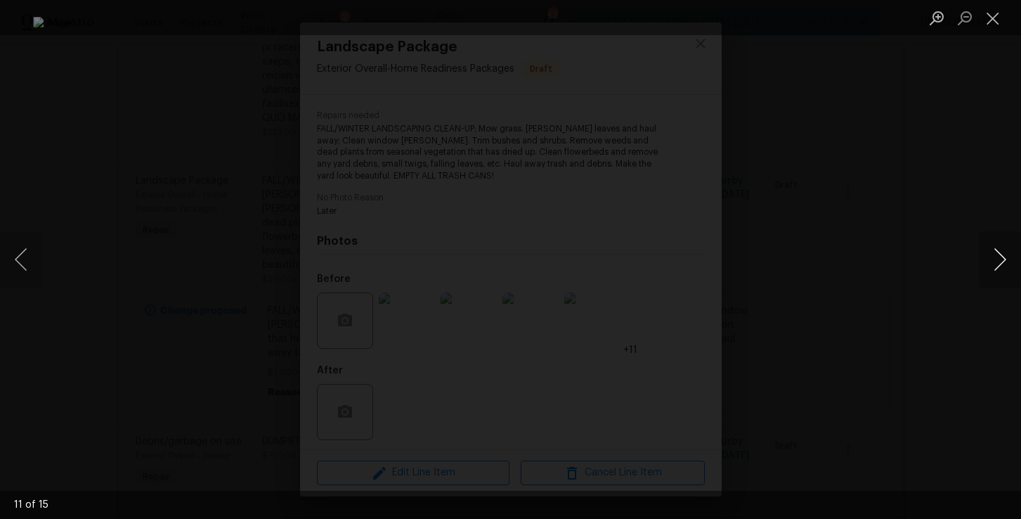
click at [995, 258] on button "Next image" at bounding box center [1000, 259] width 42 height 56
click at [983, 27] on button "Close lightbox" at bounding box center [993, 18] width 28 height 25
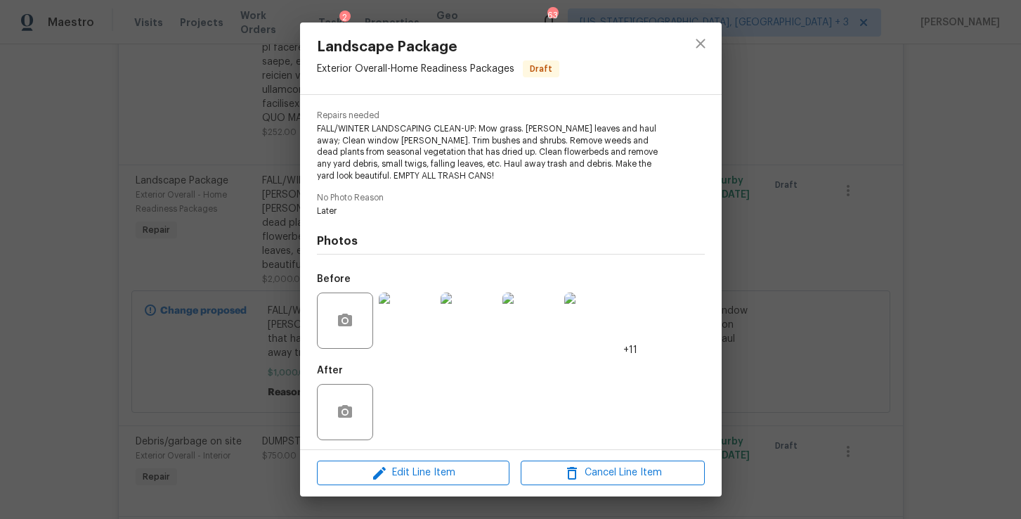
click at [836, 314] on div "Landscape Package Exterior Overall - Home Readiness Packages Draft Vendor Wolf …" at bounding box center [510, 259] width 1021 height 519
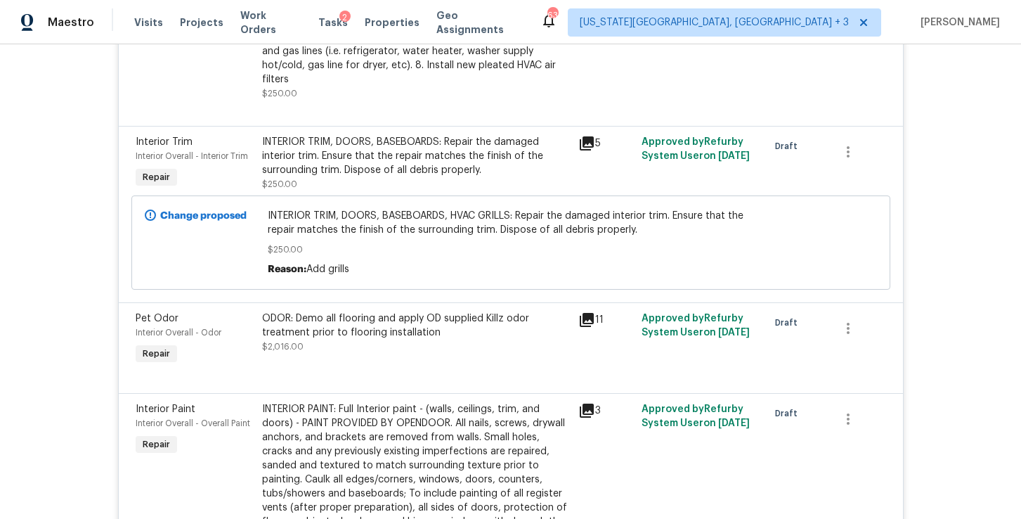
scroll to position [2868, 0]
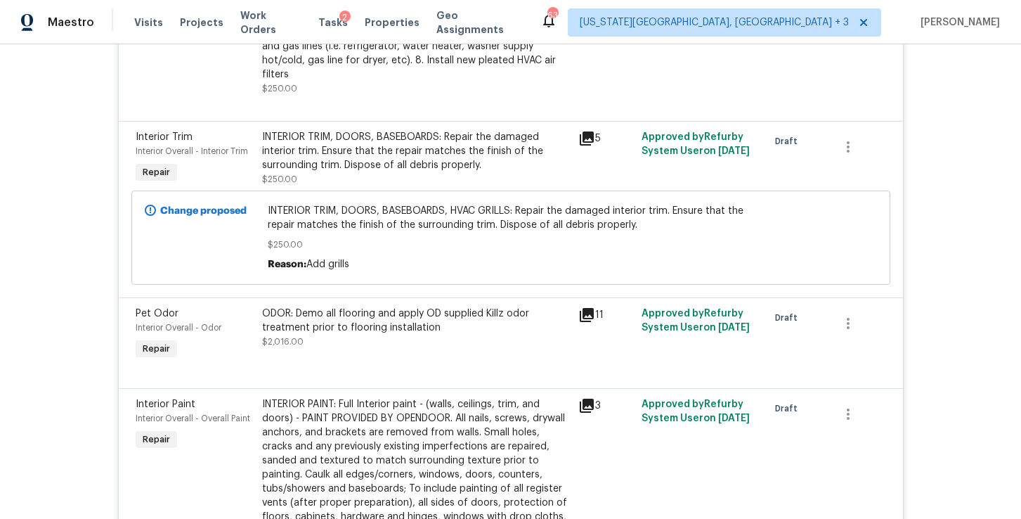
click at [406, 307] on div "ODOR: Demo all flooring and apply OD supplied Killz odor treatment prior to flo…" at bounding box center [416, 321] width 308 height 28
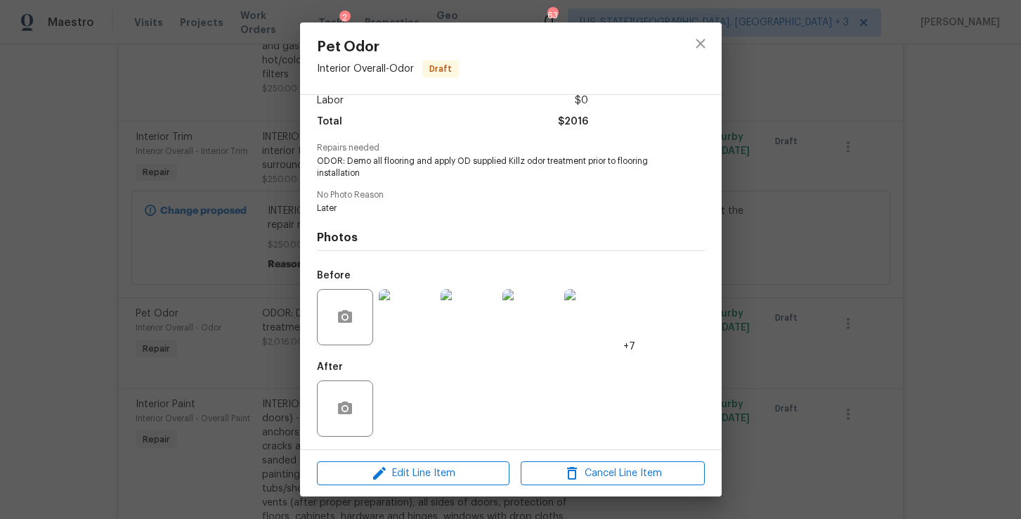
scroll to position [103, 0]
click at [399, 328] on img at bounding box center [407, 318] width 56 height 56
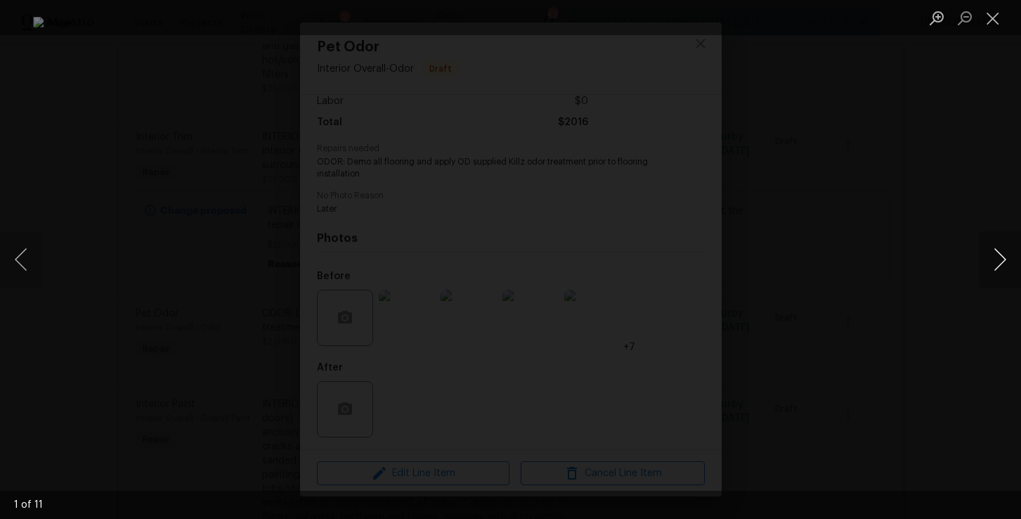
click at [988, 263] on button "Next image" at bounding box center [1000, 259] width 42 height 56
click at [941, 241] on div "Lightbox" at bounding box center [510, 259] width 1021 height 519
click at [997, 20] on button "Close lightbox" at bounding box center [993, 18] width 28 height 25
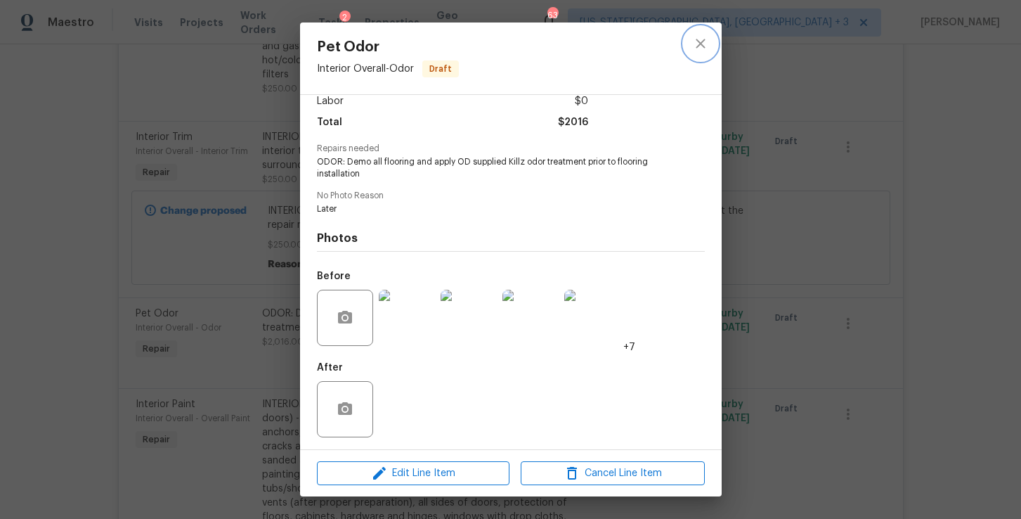
click at [704, 49] on icon "close" at bounding box center [700, 43] width 17 height 17
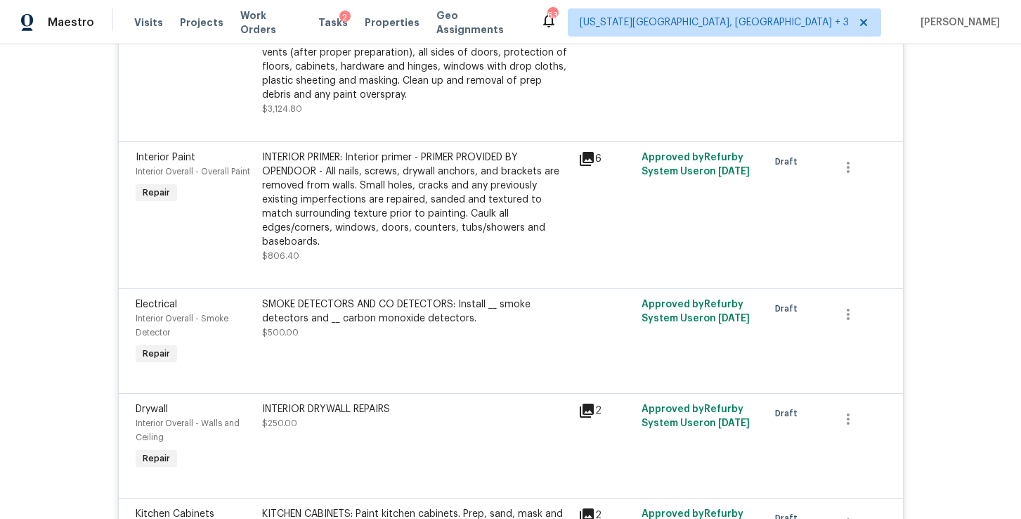
scroll to position [3322, 0]
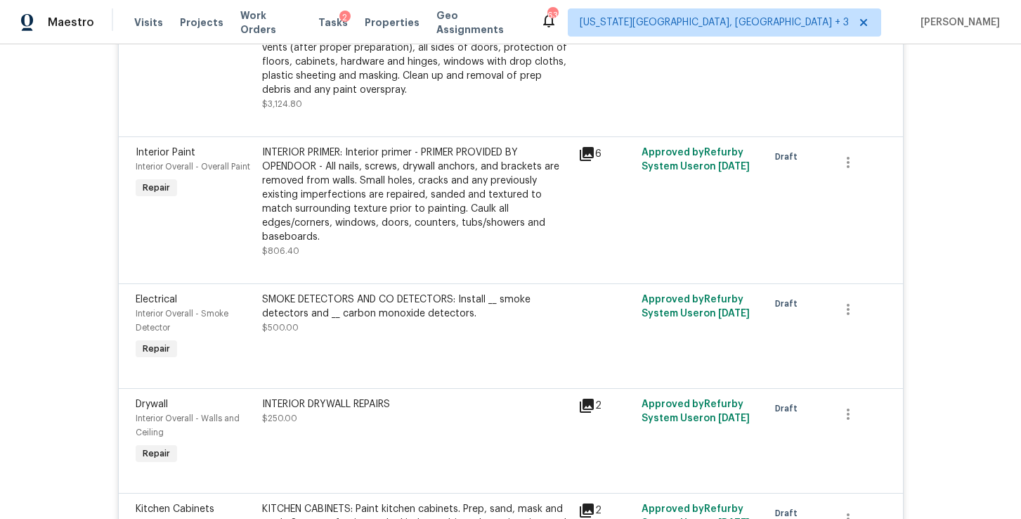
click at [380, 292] on div "SMOKE DETECTORS AND CO DETECTORS: Install __ smoke detectors and __ carbon mono…" at bounding box center [416, 306] width 308 height 28
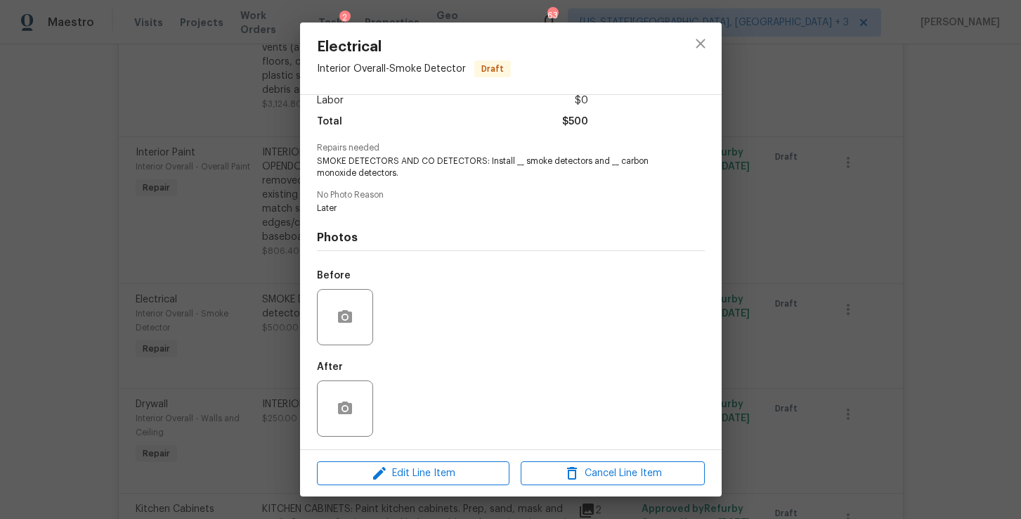
scroll to position [103, 0]
click at [699, 46] on icon "close" at bounding box center [700, 43] width 9 height 9
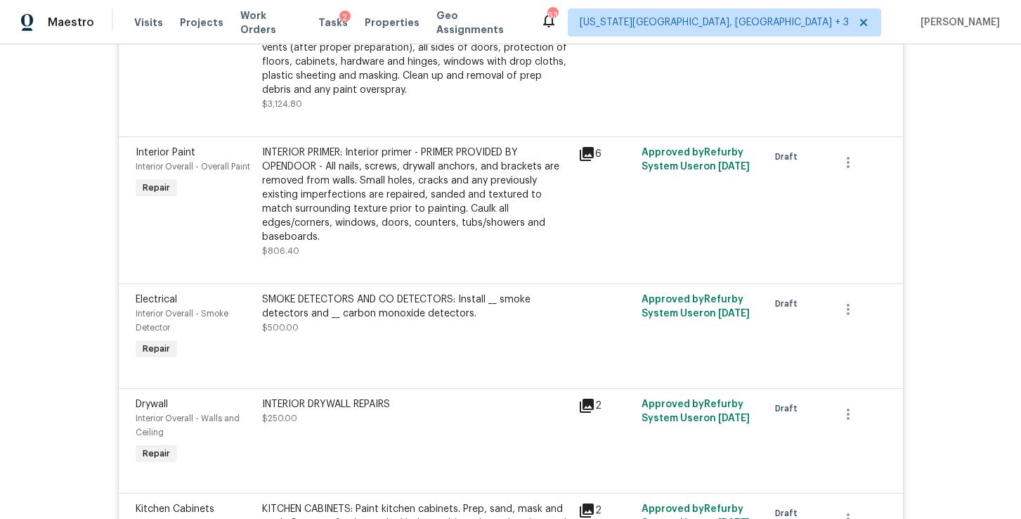
scroll to position [3382, 0]
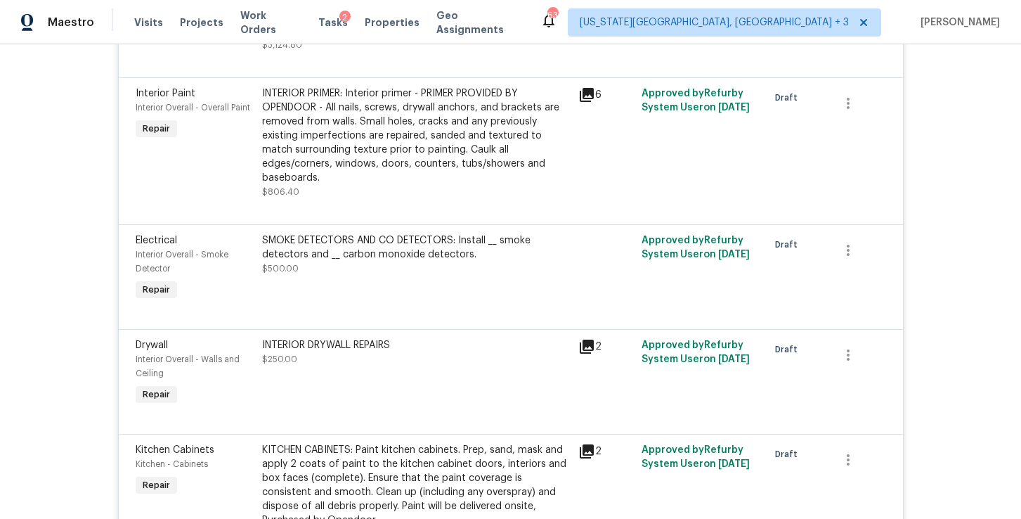
click at [385, 443] on div "KITCHEN CABINETS: Paint kitchen cabinets. Prep, sand, mask and apply 2 coats of…" at bounding box center [416, 485] width 308 height 84
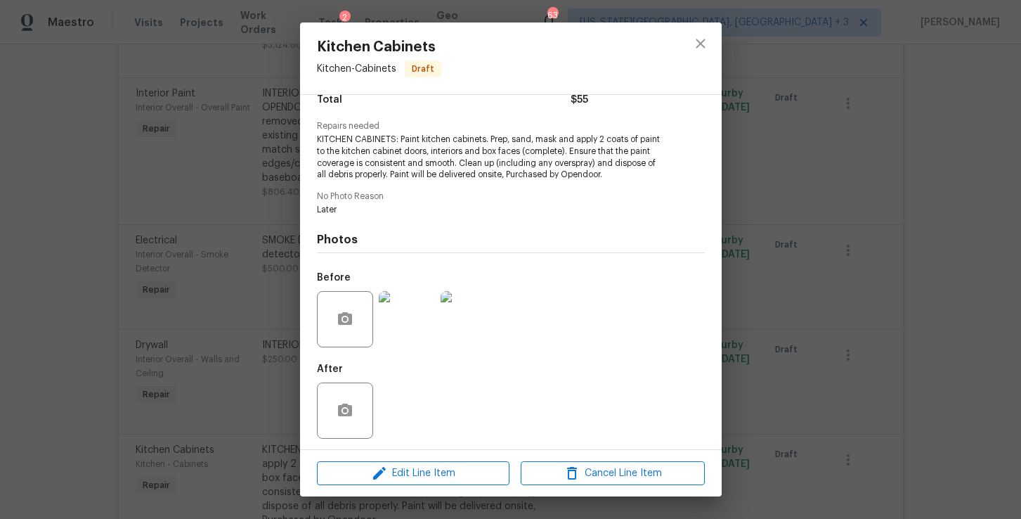
scroll to position [124, 0]
click at [400, 327] on img at bounding box center [407, 320] width 56 height 56
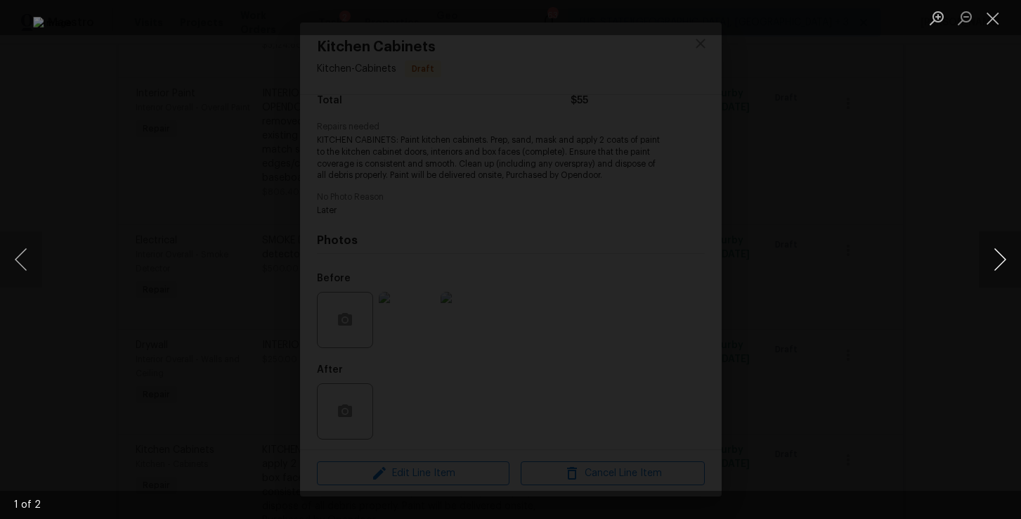
click at [1003, 257] on button "Next image" at bounding box center [1000, 259] width 42 height 56
click at [976, 221] on div "Lightbox" at bounding box center [510, 259] width 1021 height 519
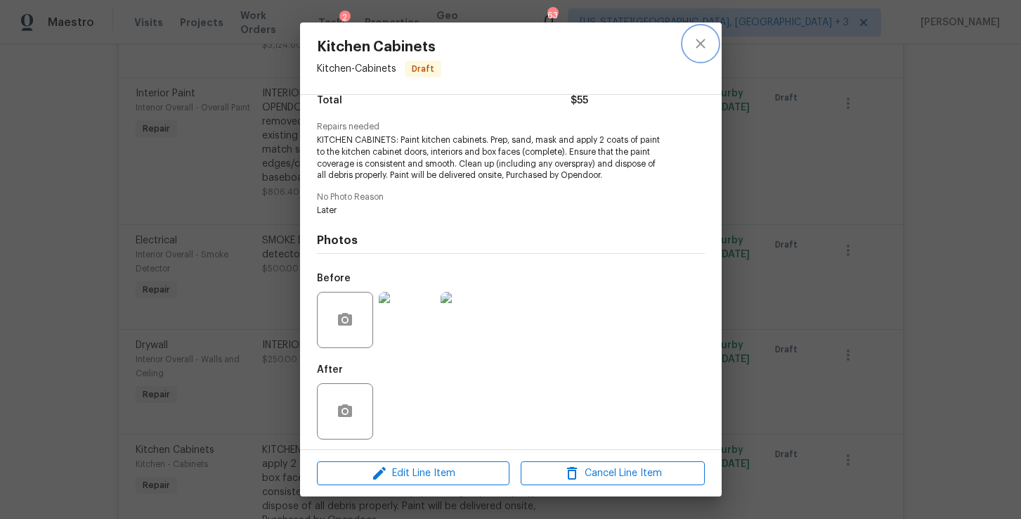
click at [697, 38] on icon "close" at bounding box center [700, 43] width 17 height 17
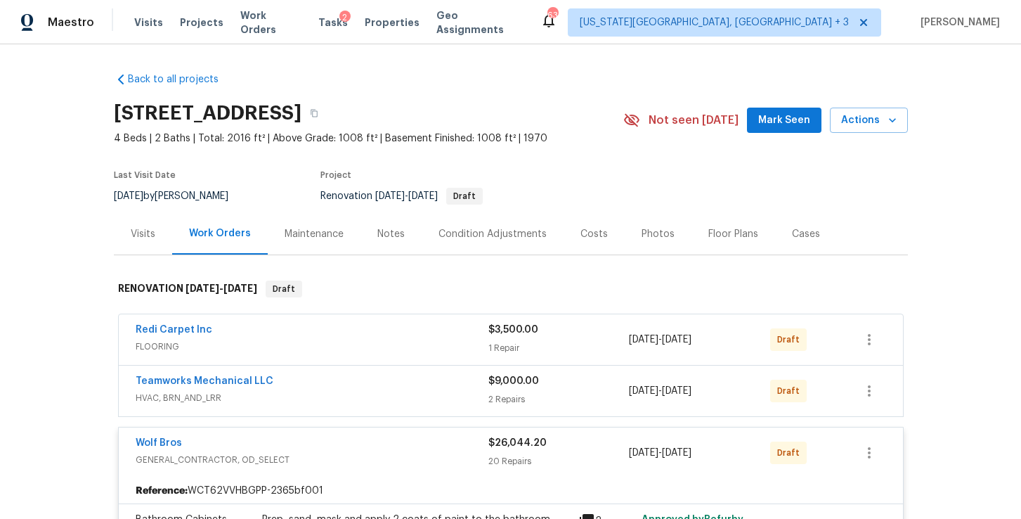
scroll to position [0, 0]
click at [327, 119] on button "button" at bounding box center [314, 113] width 25 height 25
click at [505, 240] on div "Condition Adjustments" at bounding box center [493, 234] width 108 height 14
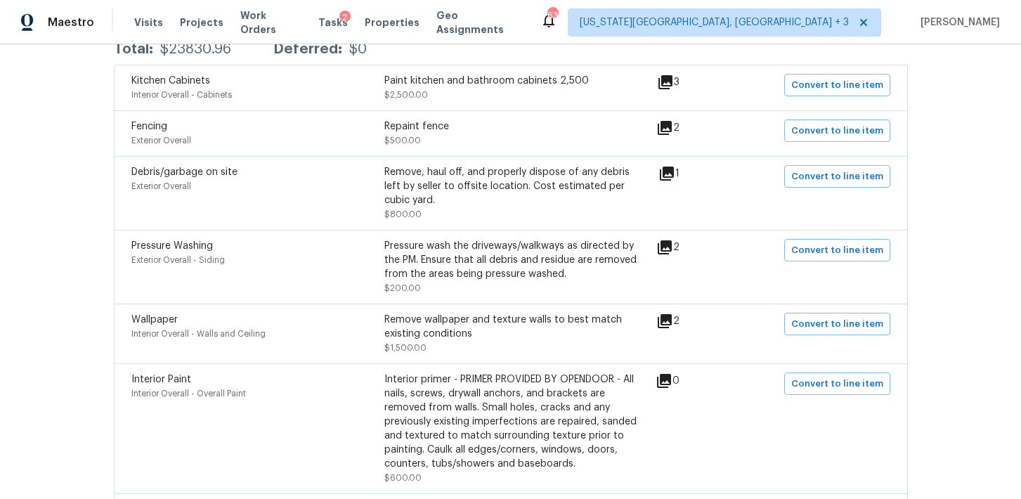
scroll to position [275, 0]
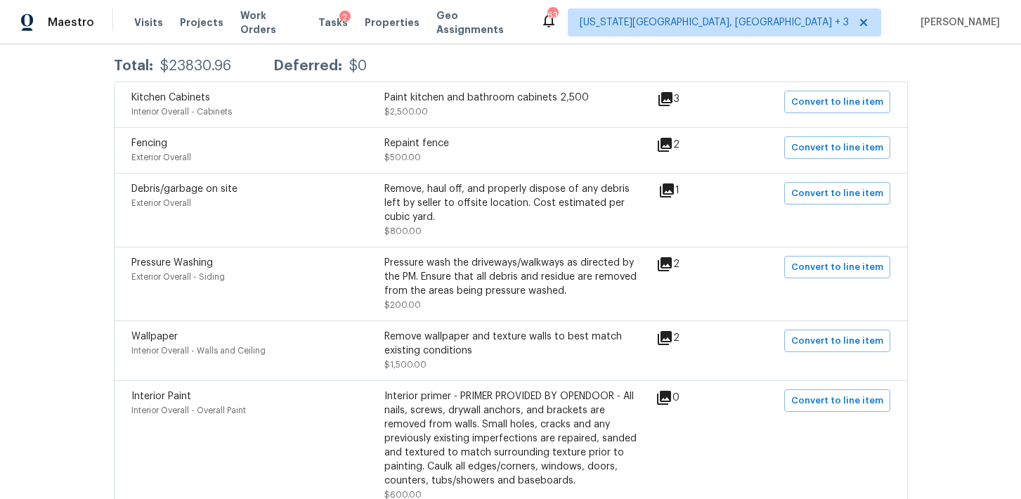
click at [670, 100] on icon at bounding box center [666, 99] width 14 height 14
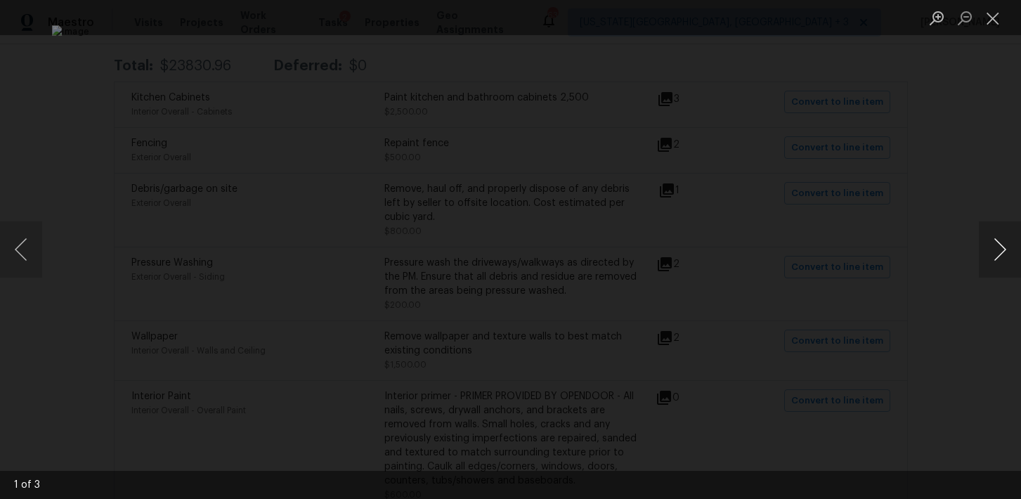
click at [1004, 265] on button "Next image" at bounding box center [1000, 249] width 42 height 56
click at [1004, 264] on button "Next image" at bounding box center [1000, 249] width 42 height 56
click at [979, 281] on div "Lightbox" at bounding box center [510, 249] width 1021 height 499
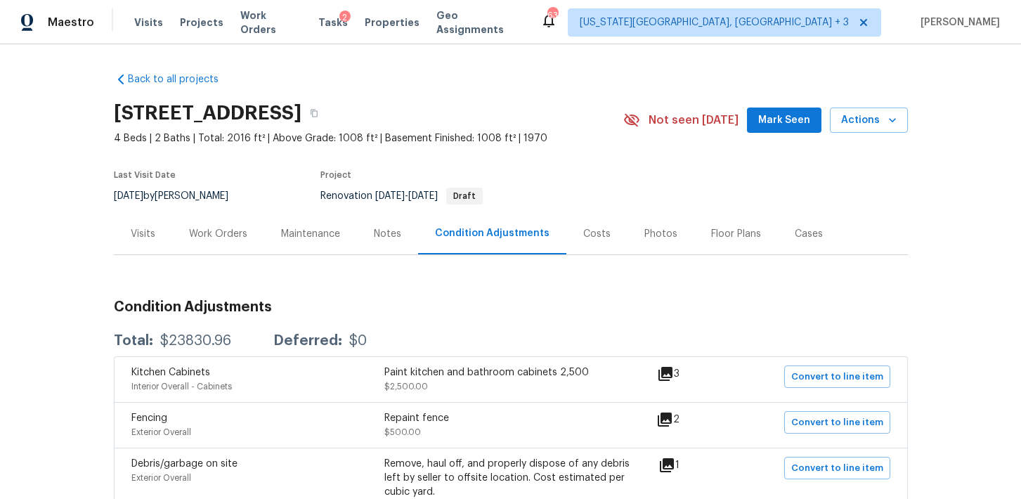
scroll to position [0, 0]
click at [217, 229] on div "Work Orders" at bounding box center [218, 234] width 58 height 14
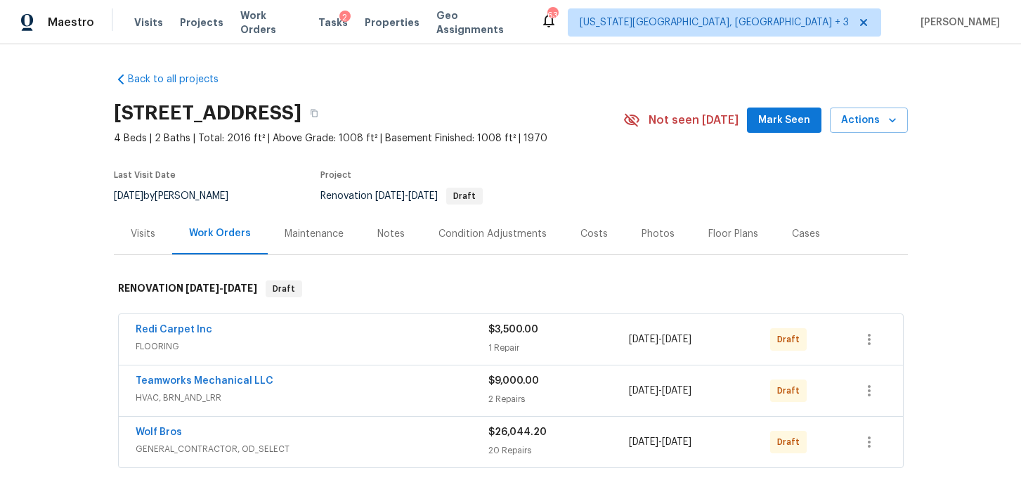
scroll to position [119, 0]
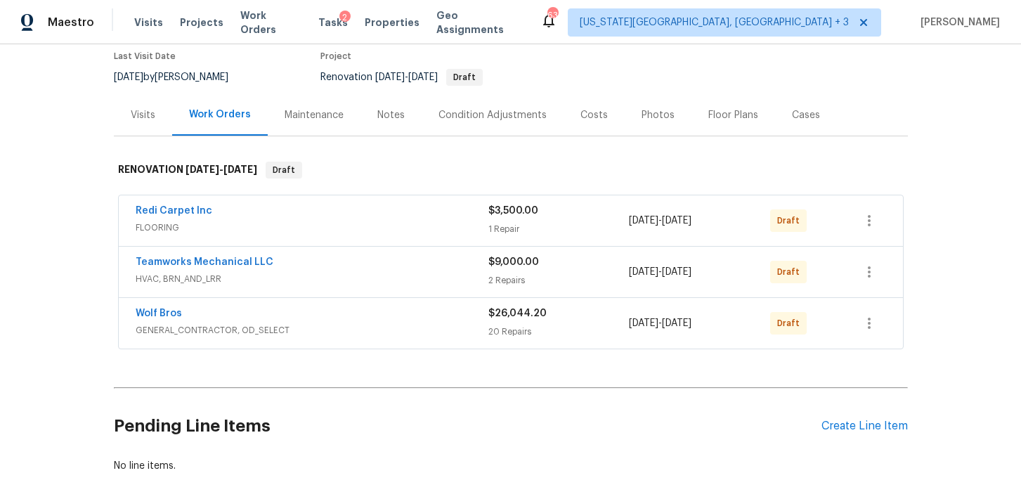
click at [203, 320] on div "Wolf Bros" at bounding box center [312, 315] width 353 height 17
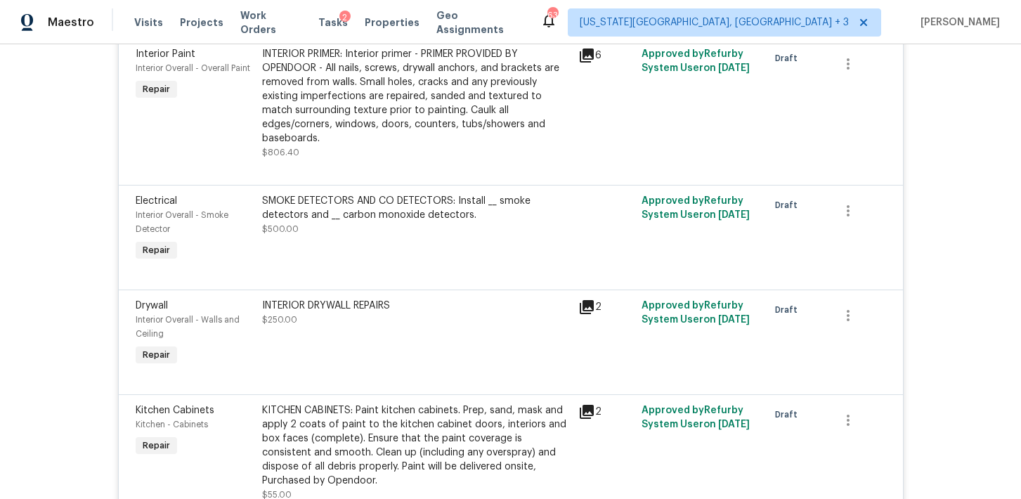
scroll to position [3404, 0]
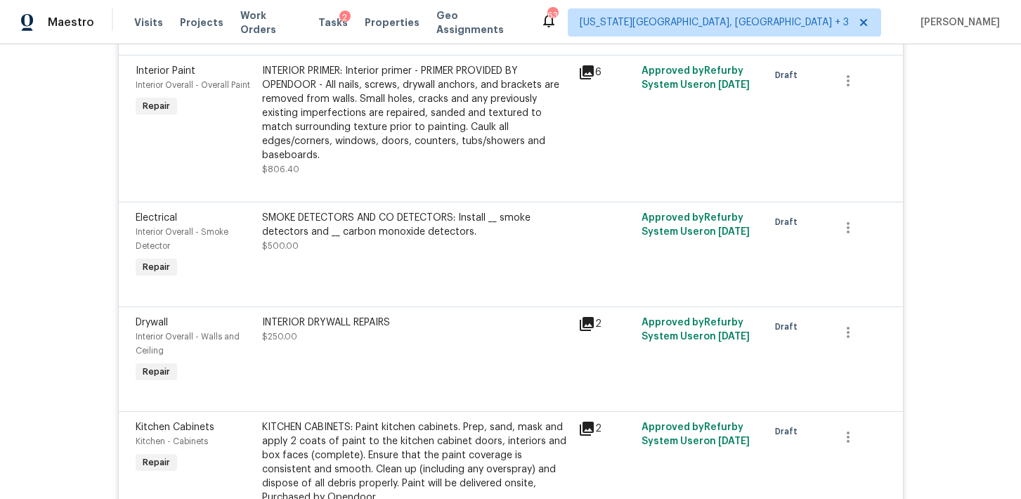
click at [318, 316] on div "INTERIOR DRYWALL REPAIRS" at bounding box center [416, 323] width 308 height 14
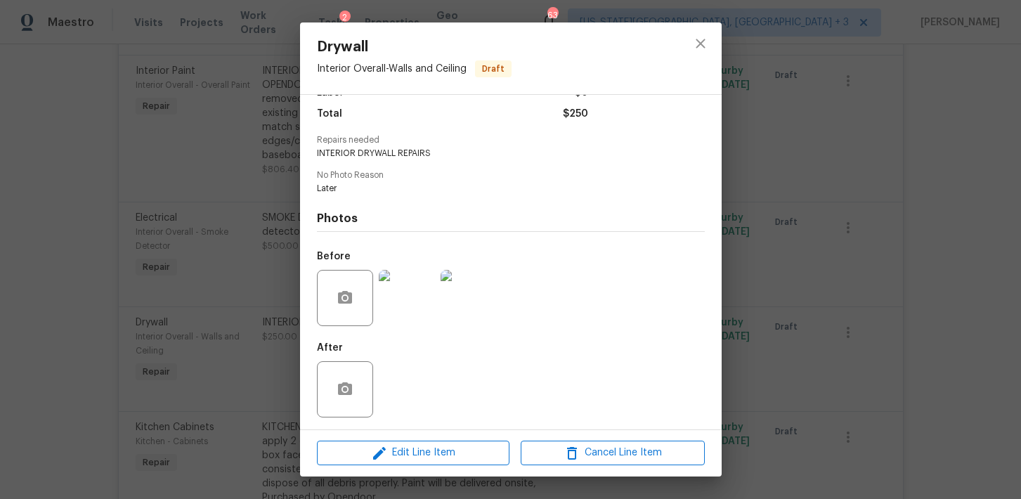
scroll to position [110, 0]
click at [412, 300] on img at bounding box center [407, 299] width 56 height 56
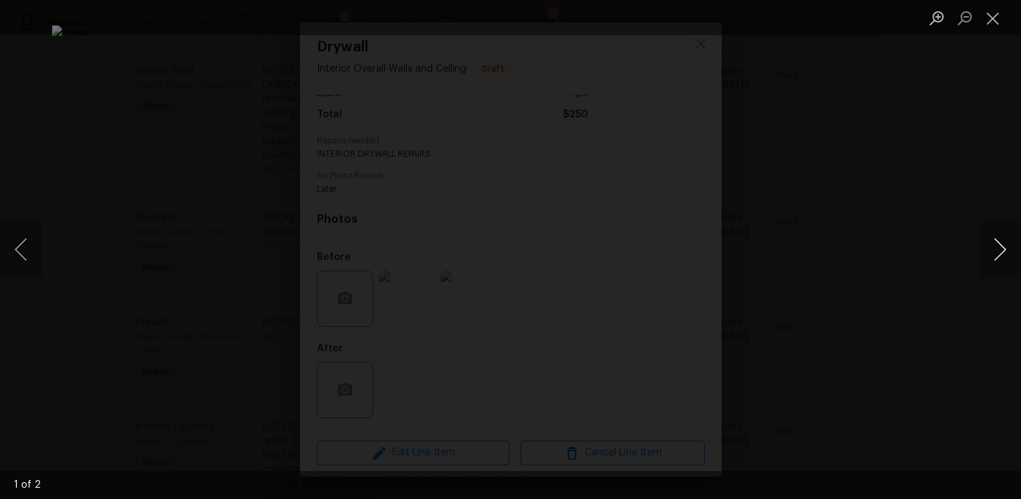
click at [1007, 262] on button "Next image" at bounding box center [1000, 249] width 42 height 56
click at [972, 210] on div "Lightbox" at bounding box center [510, 249] width 1021 height 499
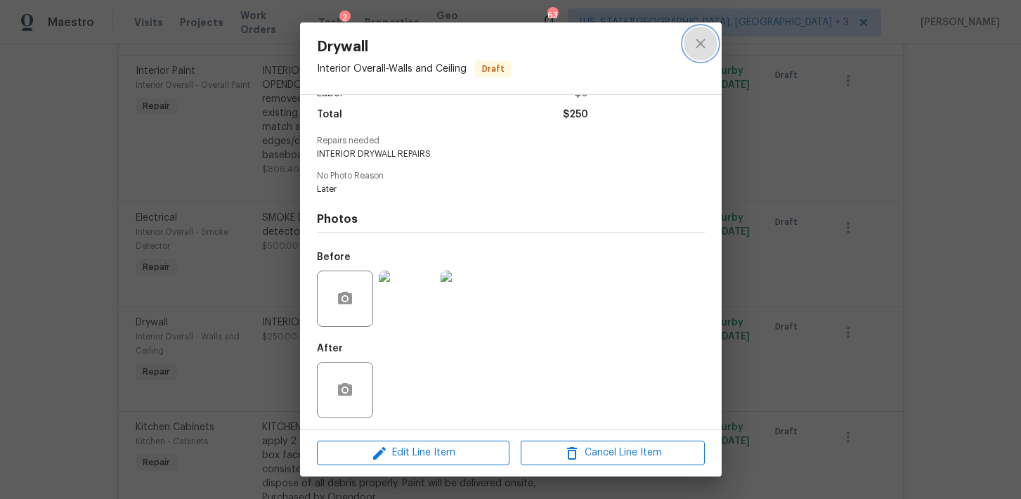
click at [695, 47] on icon "close" at bounding box center [700, 43] width 17 height 17
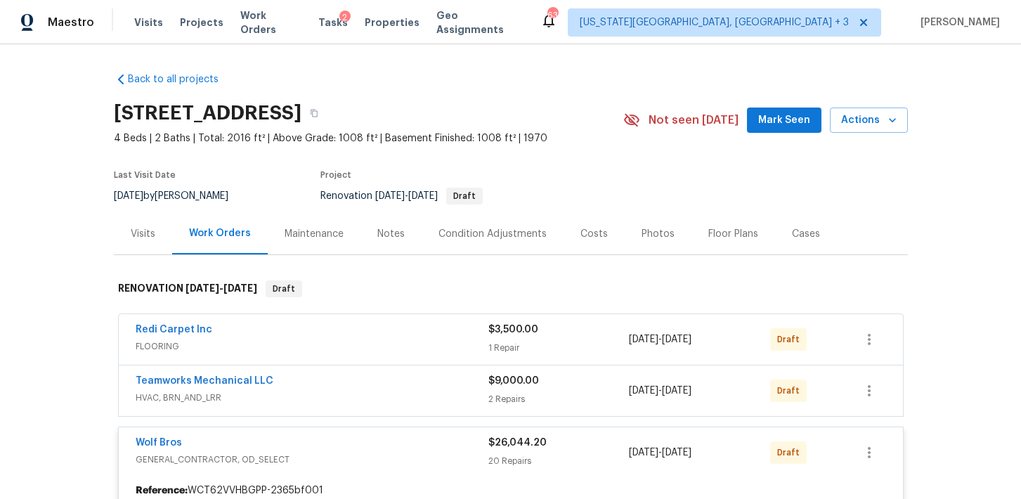
scroll to position [0, 0]
click at [581, 231] on div "Costs" at bounding box center [594, 234] width 27 height 14
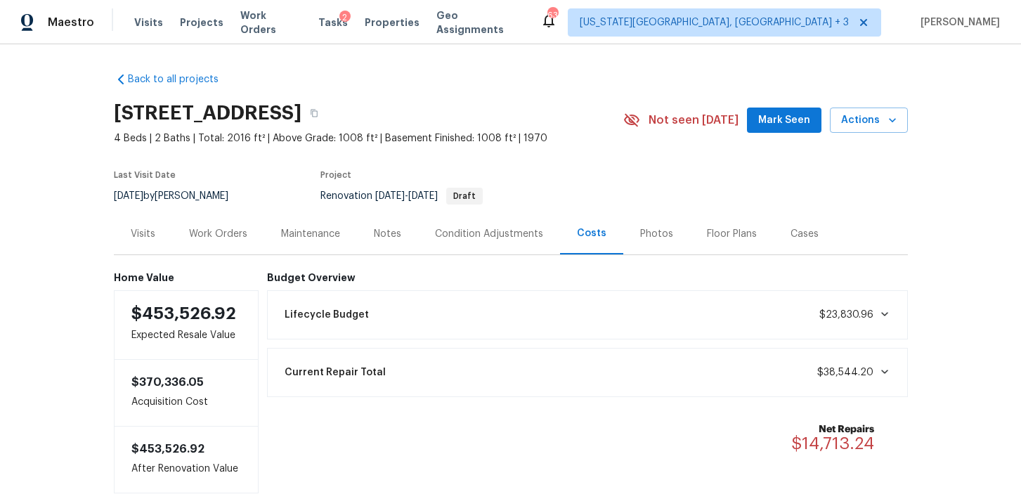
click at [136, 245] on div "Visits" at bounding box center [143, 233] width 58 height 41
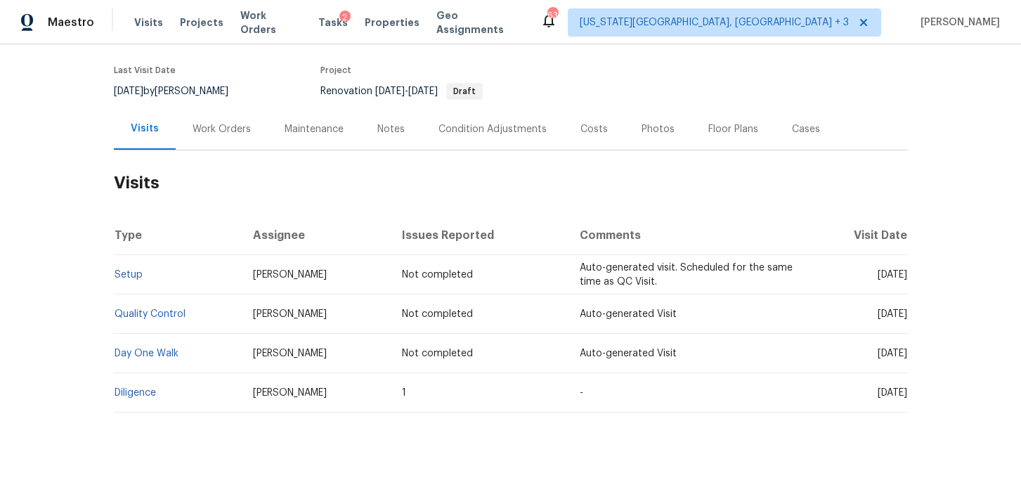
scroll to position [120, 0]
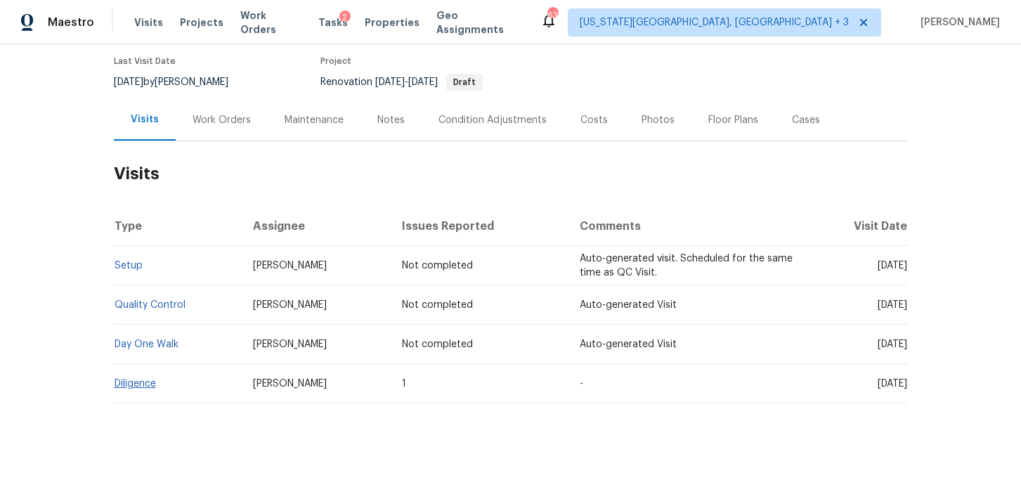
click at [142, 379] on link "Diligence" at bounding box center [135, 384] width 41 height 10
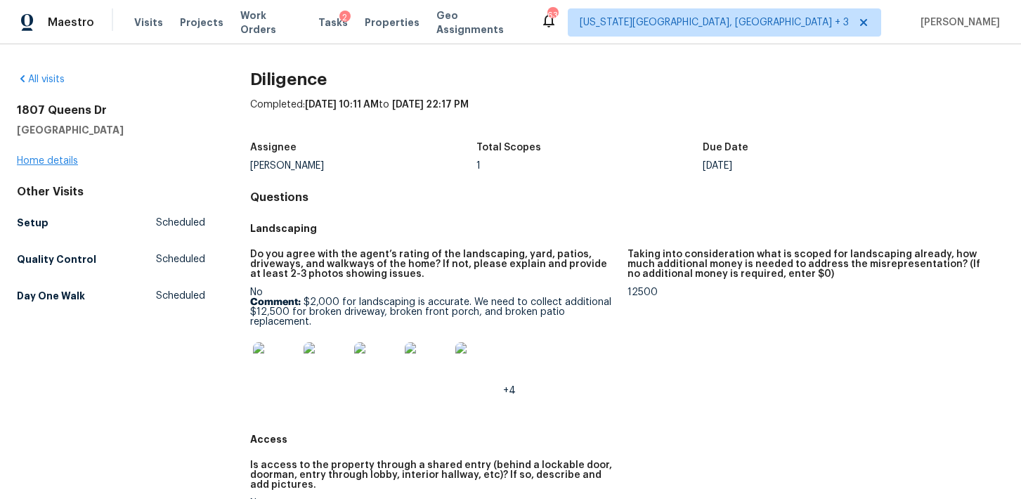
click at [60, 165] on link "Home details" at bounding box center [47, 161] width 61 height 10
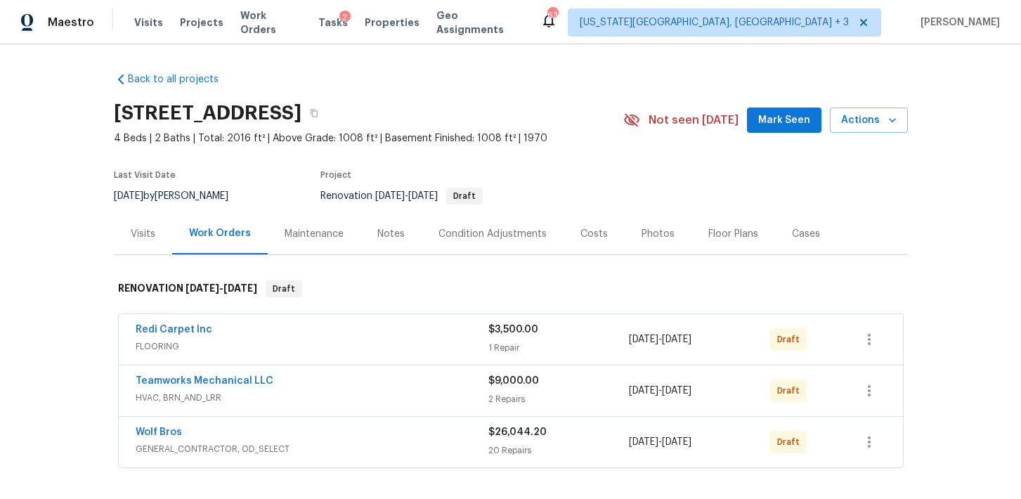
click at [605, 238] on div "Costs" at bounding box center [594, 233] width 61 height 41
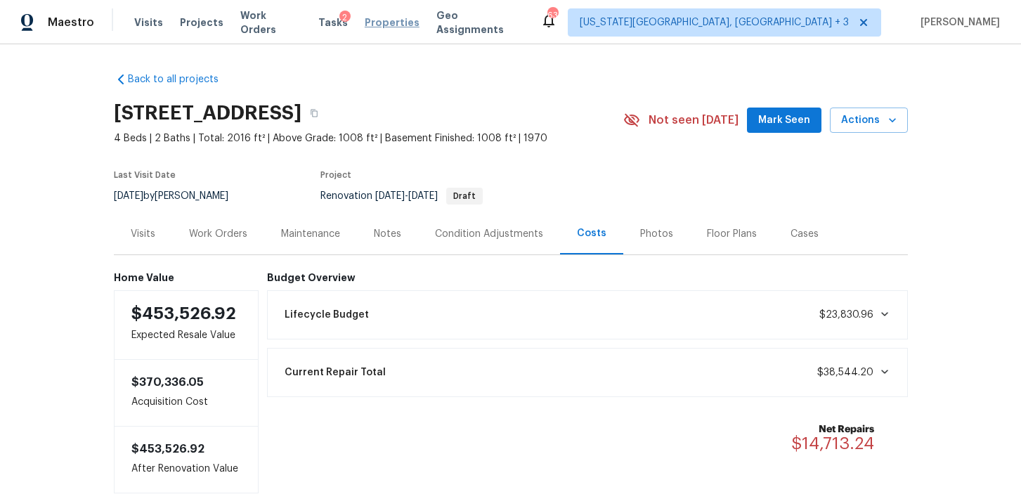
click at [376, 19] on span "Properties" at bounding box center [392, 22] width 55 height 14
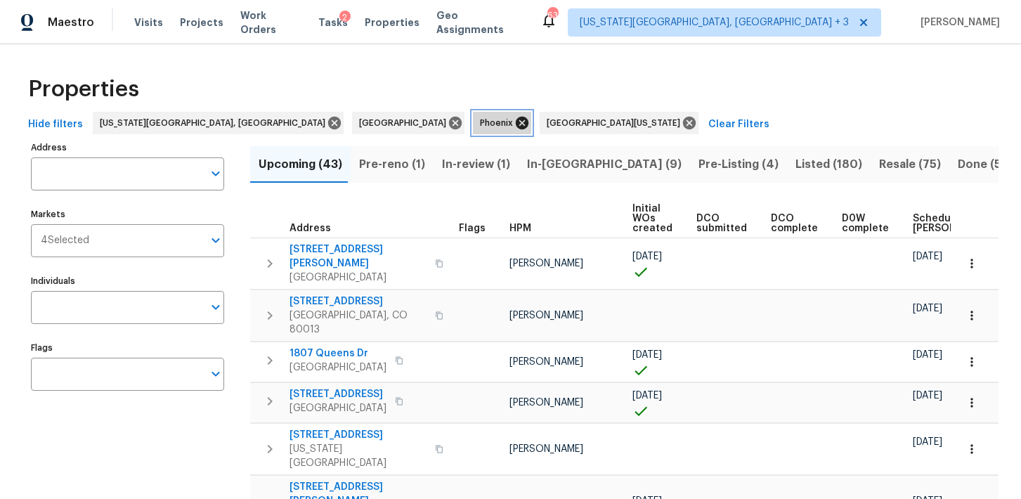
click at [515, 124] on icon at bounding box center [522, 122] width 15 height 15
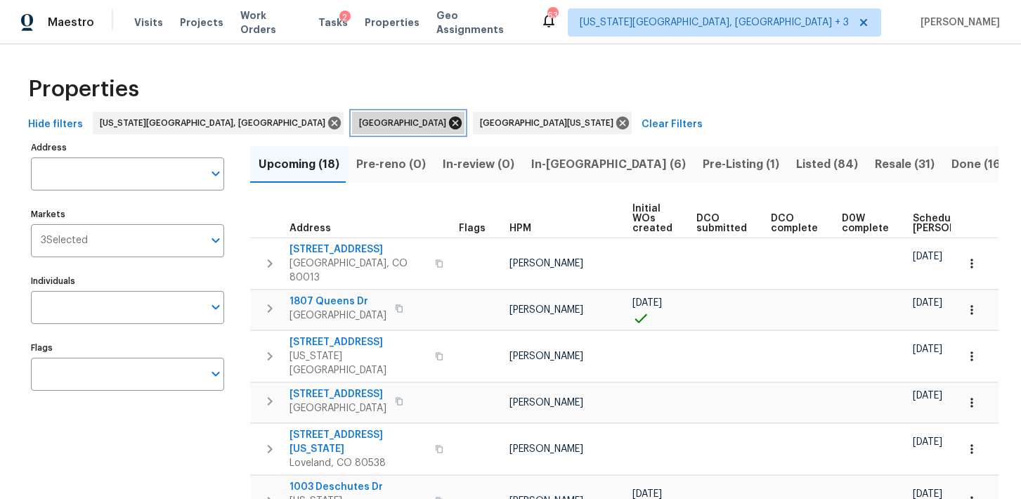
click at [449, 117] on icon at bounding box center [455, 123] width 13 height 13
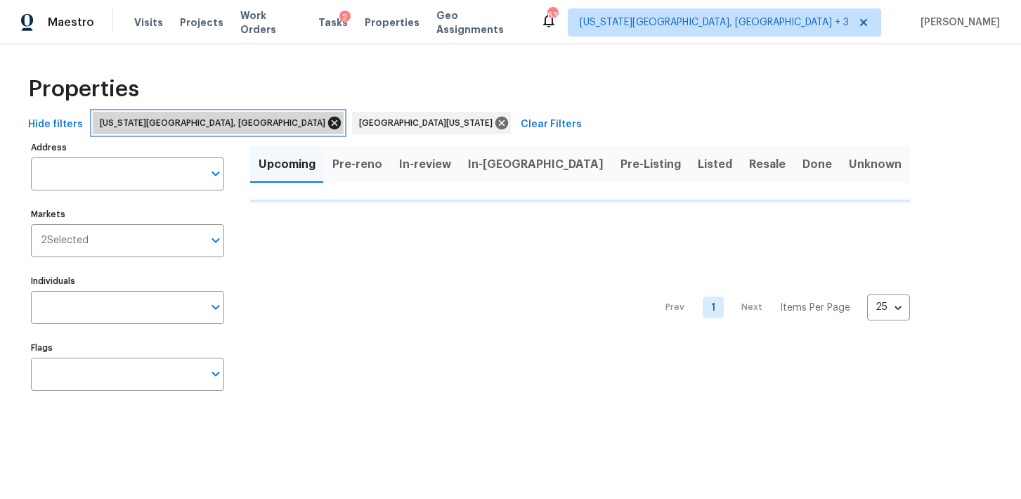
click at [327, 127] on icon at bounding box center [334, 122] width 15 height 15
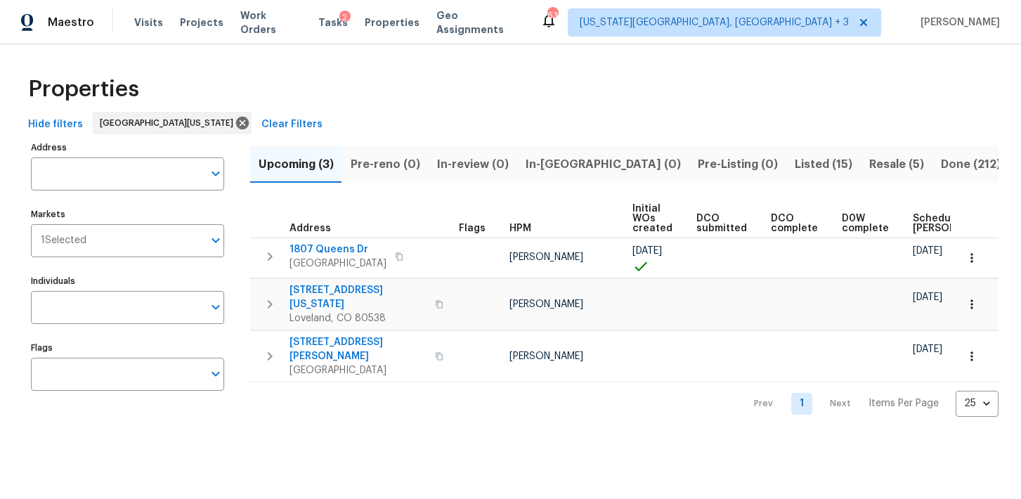
click at [795, 160] on span "Listed (15)" at bounding box center [824, 165] width 58 height 20
